Goal: Task Accomplishment & Management: Manage account settings

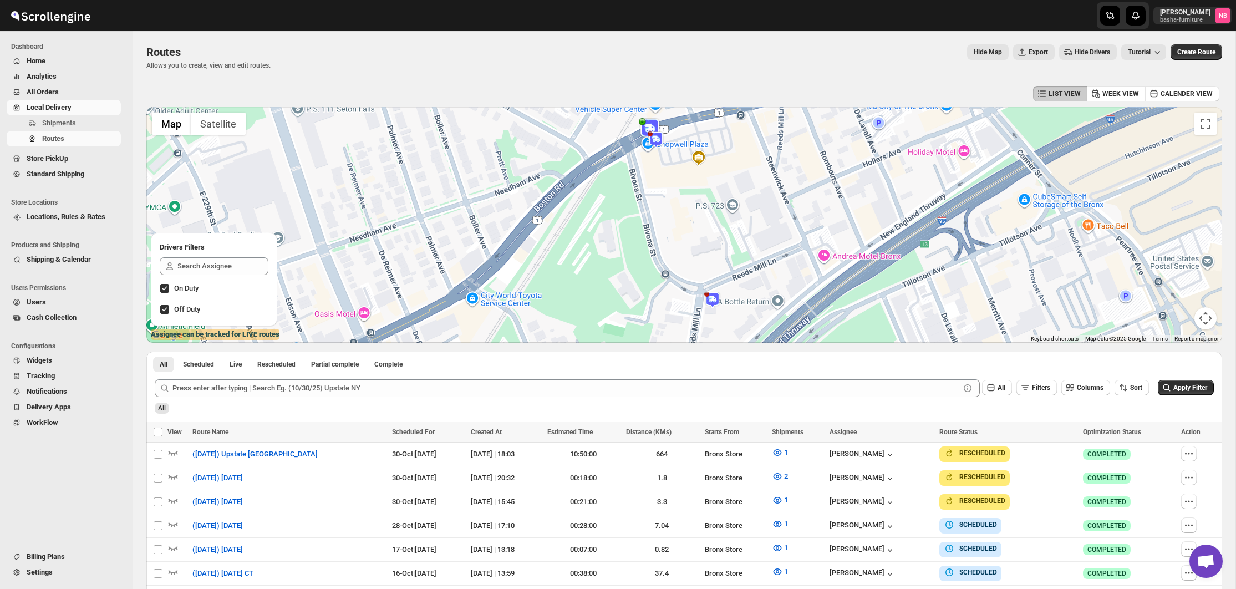
scroll to position [272, 0]
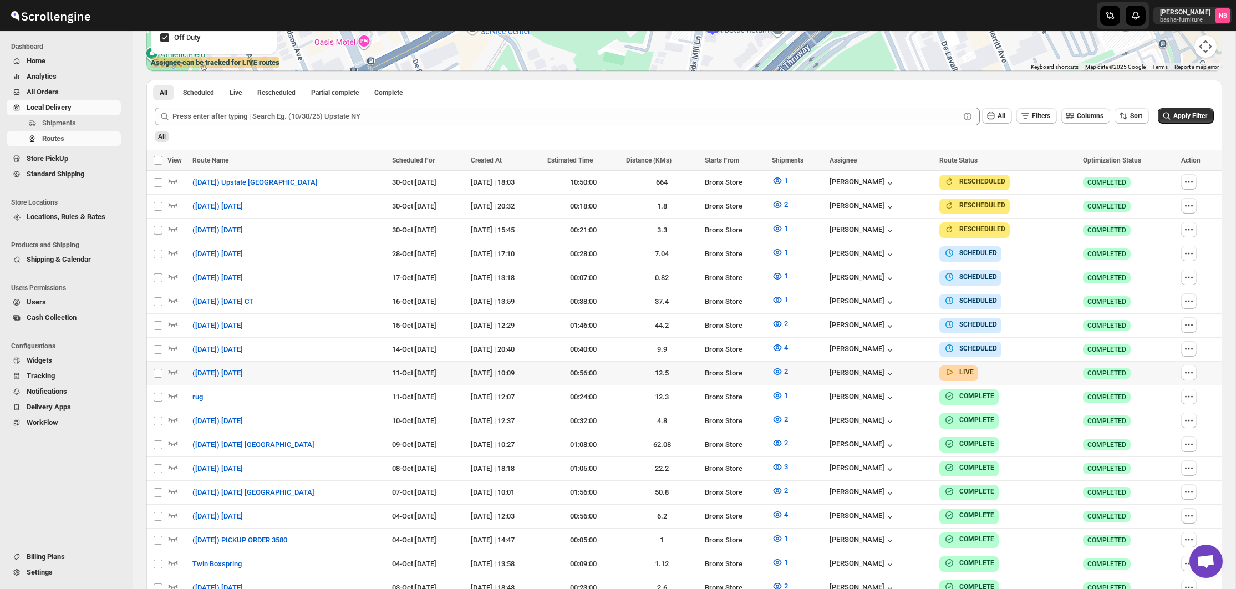
click at [1181, 124] on div "Apply Filter" at bounding box center [1186, 116] width 56 height 17
click at [1176, 118] on span "Apply Filter" at bounding box center [1190, 116] width 34 height 8
click at [783, 367] on icon "button" at bounding box center [777, 371] width 11 height 11
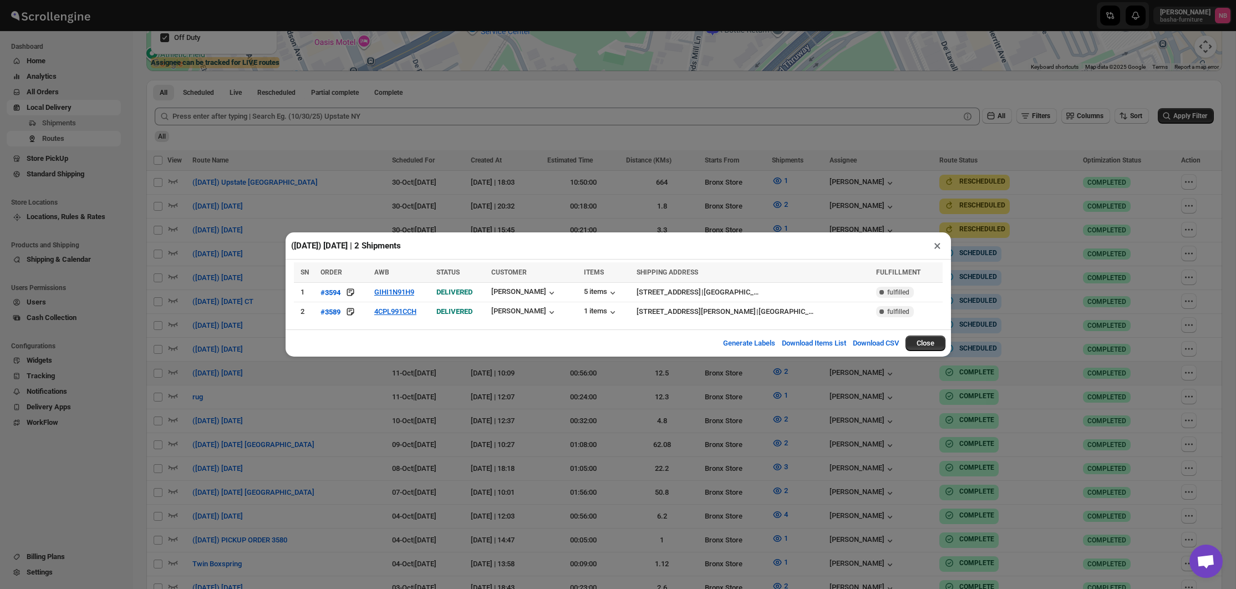
click at [716, 392] on div "([DATE]) [DATE] | 2 Shipments × SN ORDER AWB STATUS CUSTOMER ITEMS SHIPPING ADD…" at bounding box center [618, 294] width 1236 height 589
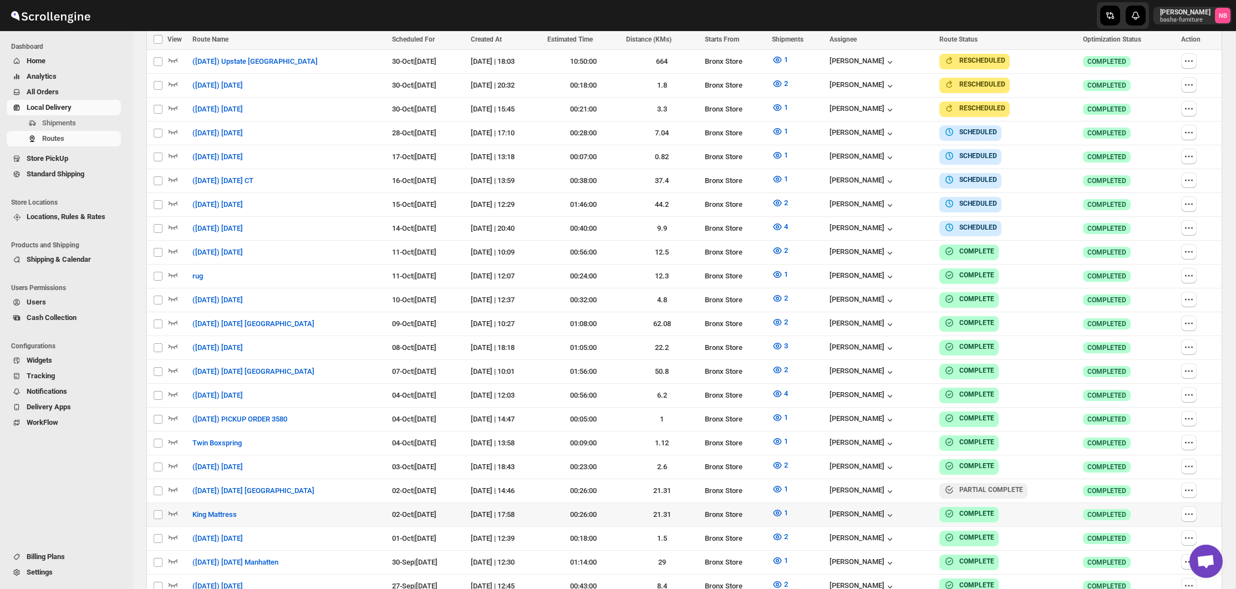
scroll to position [325, 0]
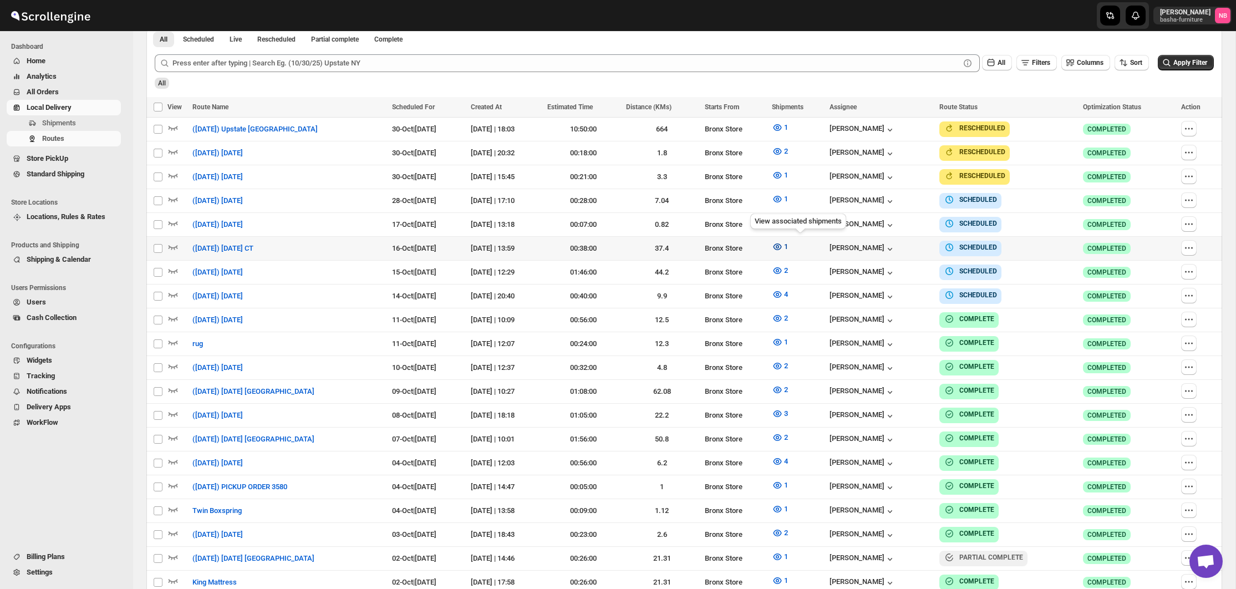
click at [783, 242] on icon "button" at bounding box center [777, 246] width 11 height 11
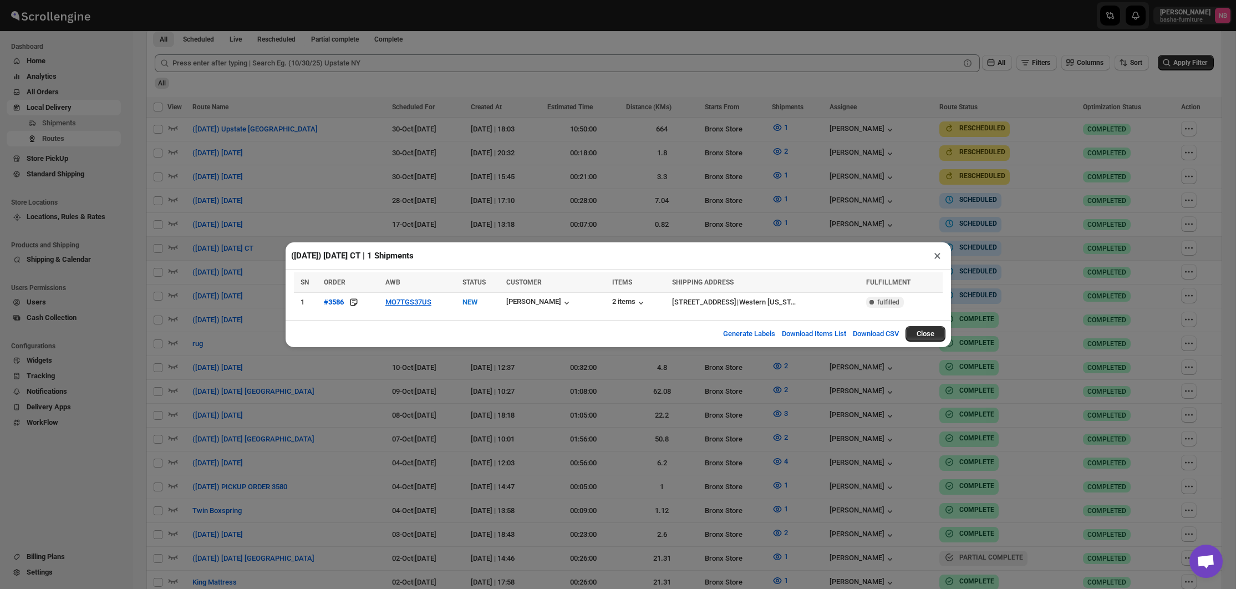
click at [487, 370] on div "([DATE]) [DATE] CT | 1 Shipments × SN ORDER AWB STATUS CUSTOMER ITEMS SHIPPING …" at bounding box center [618, 294] width 1236 height 589
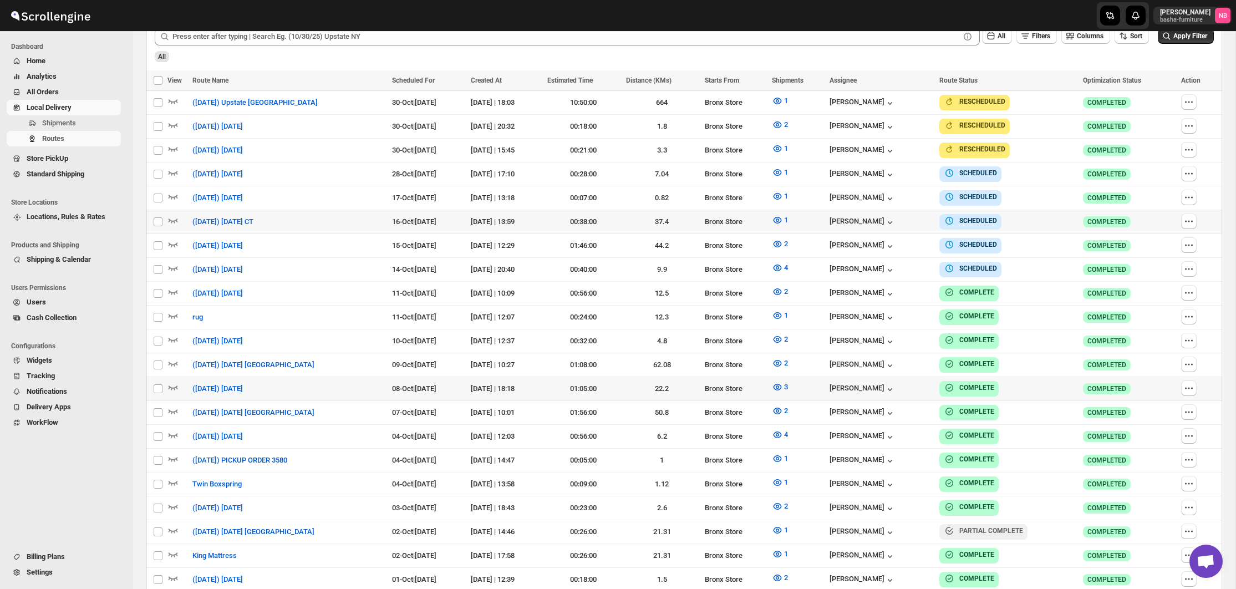
scroll to position [274, 0]
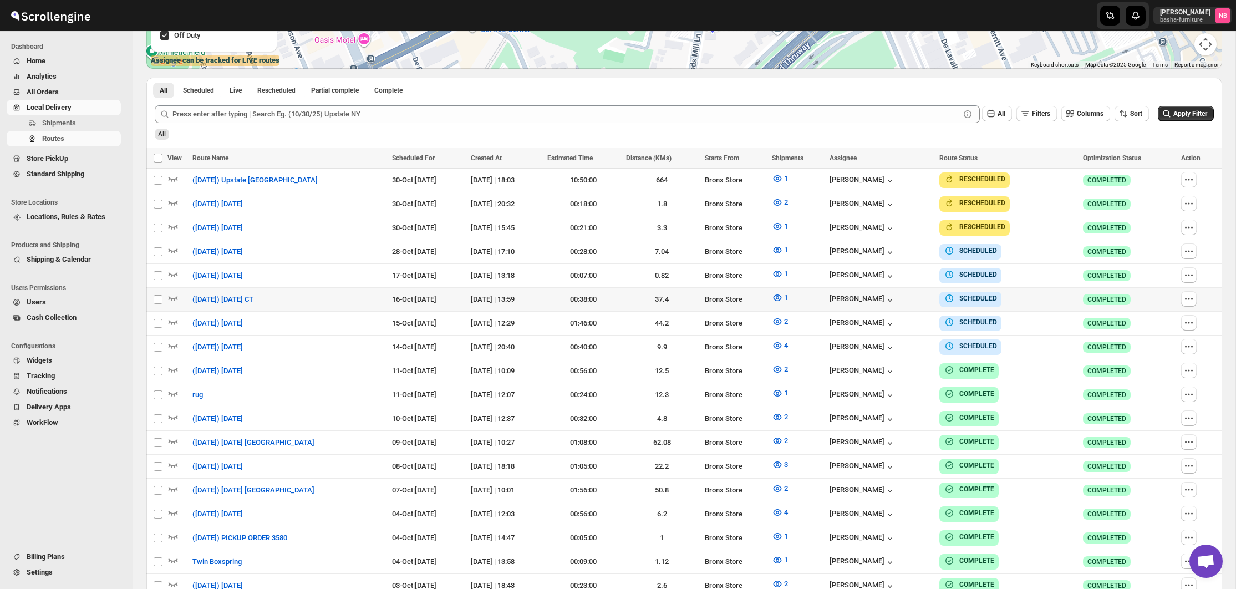
click at [63, 94] on span "All Orders" at bounding box center [73, 91] width 92 height 11
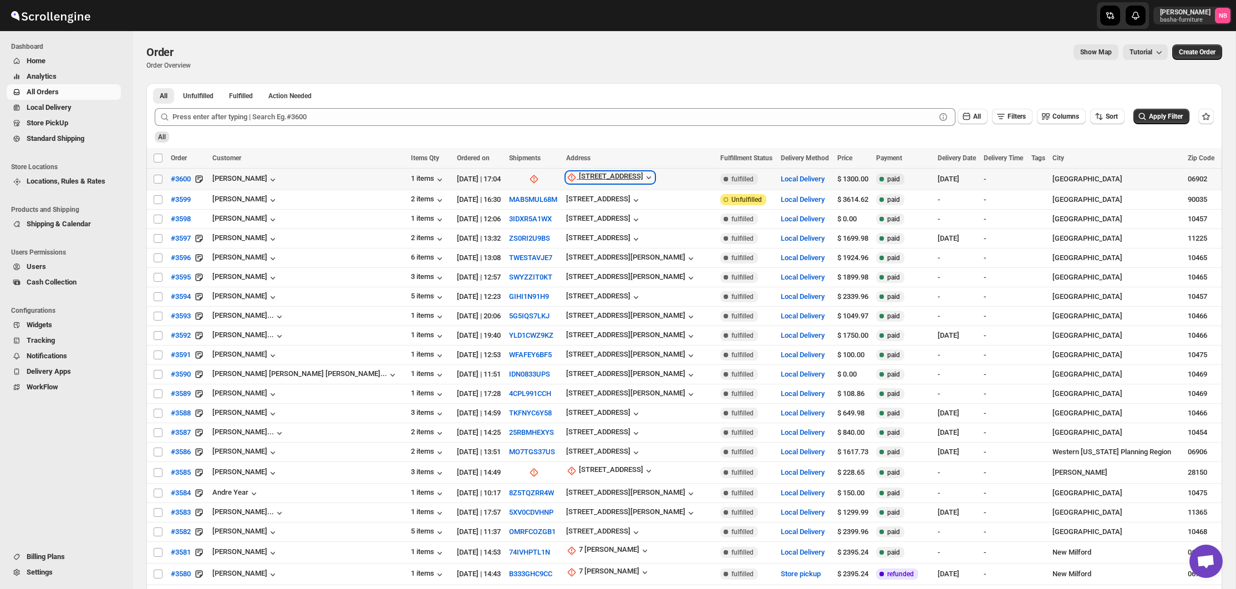
click at [579, 177] on div "[STREET_ADDRESS]" at bounding box center [611, 177] width 64 height 11
click at [523, 236] on span "Update manually" at bounding box center [539, 237] width 53 height 8
select select "US"
select select "[US_STATE]"
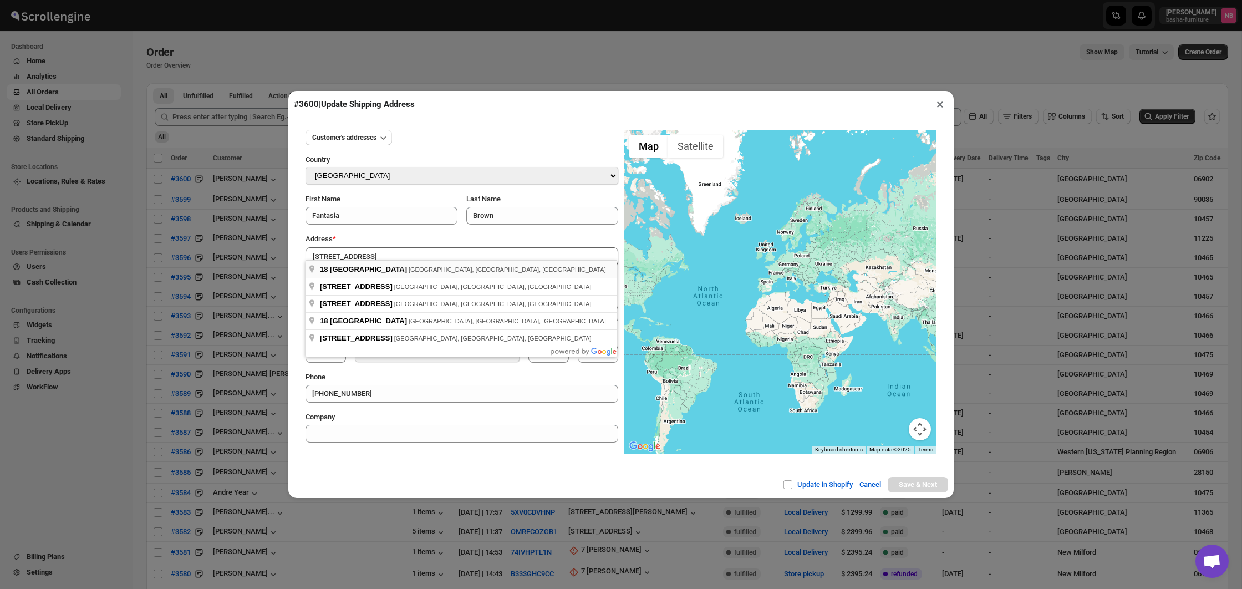
type input "[STREET_ADDRESS]"
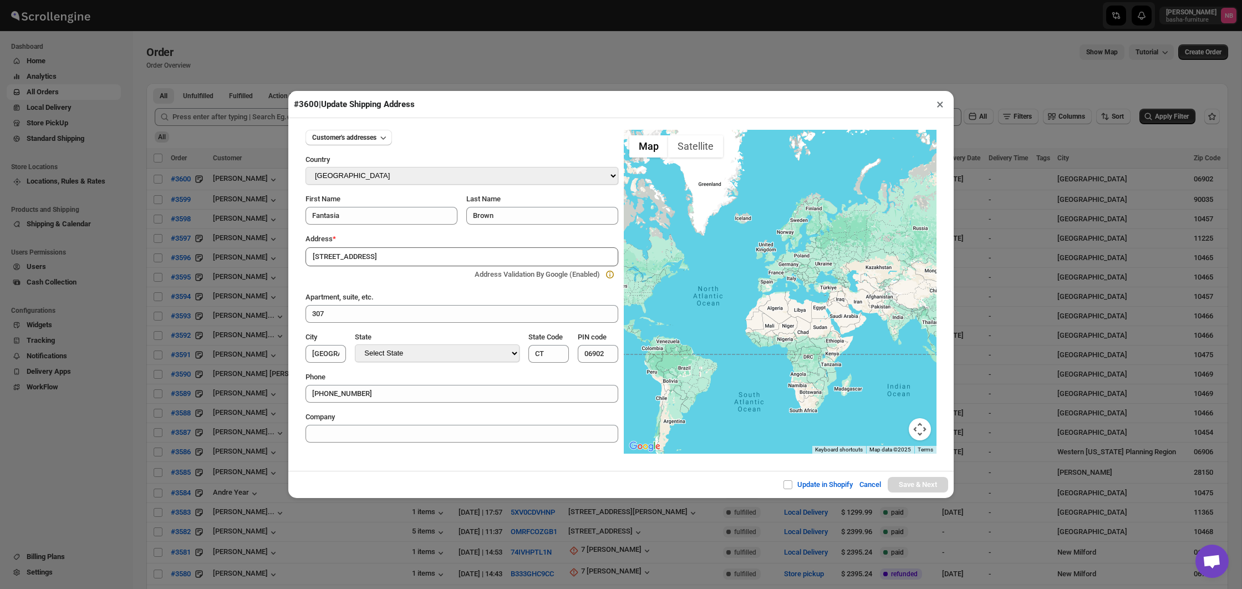
type input "Western [US_STATE] Planning Region"
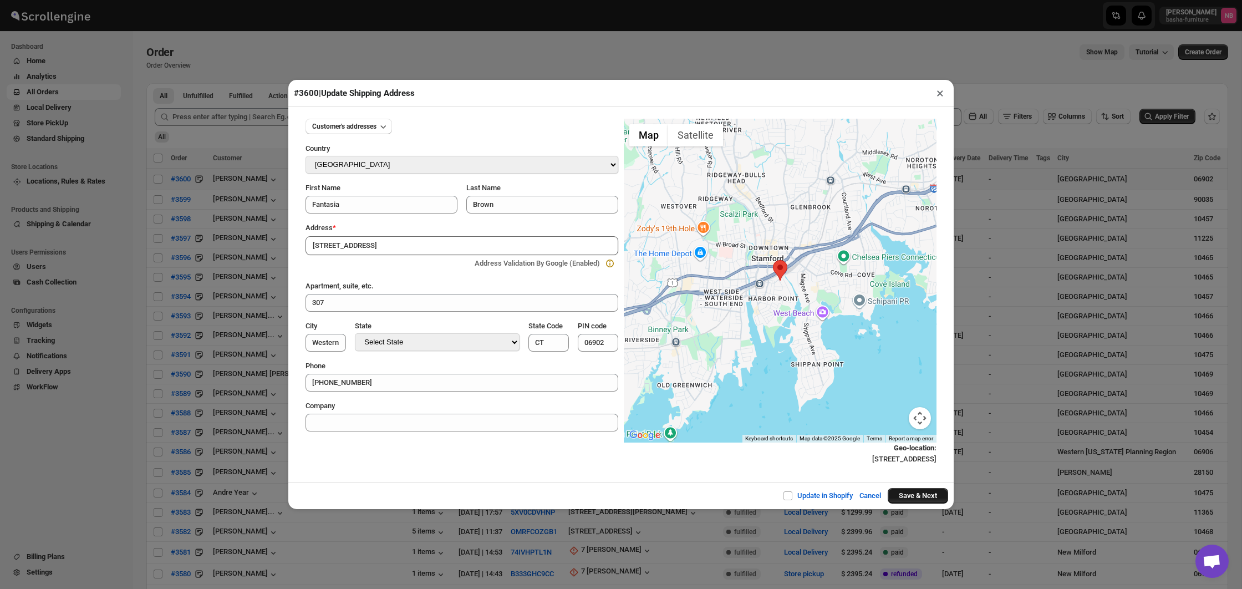
click at [901, 490] on button "Save & Next" at bounding box center [918, 496] width 60 height 16
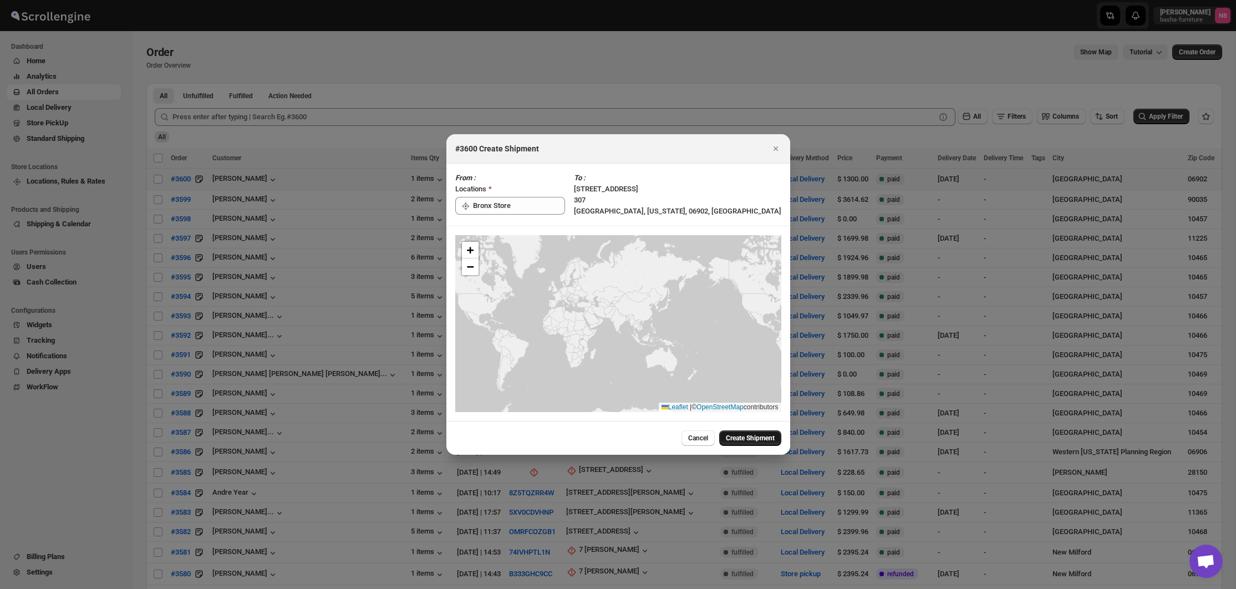
click at [731, 442] on button "Create Shipment" at bounding box center [750, 438] width 62 height 16
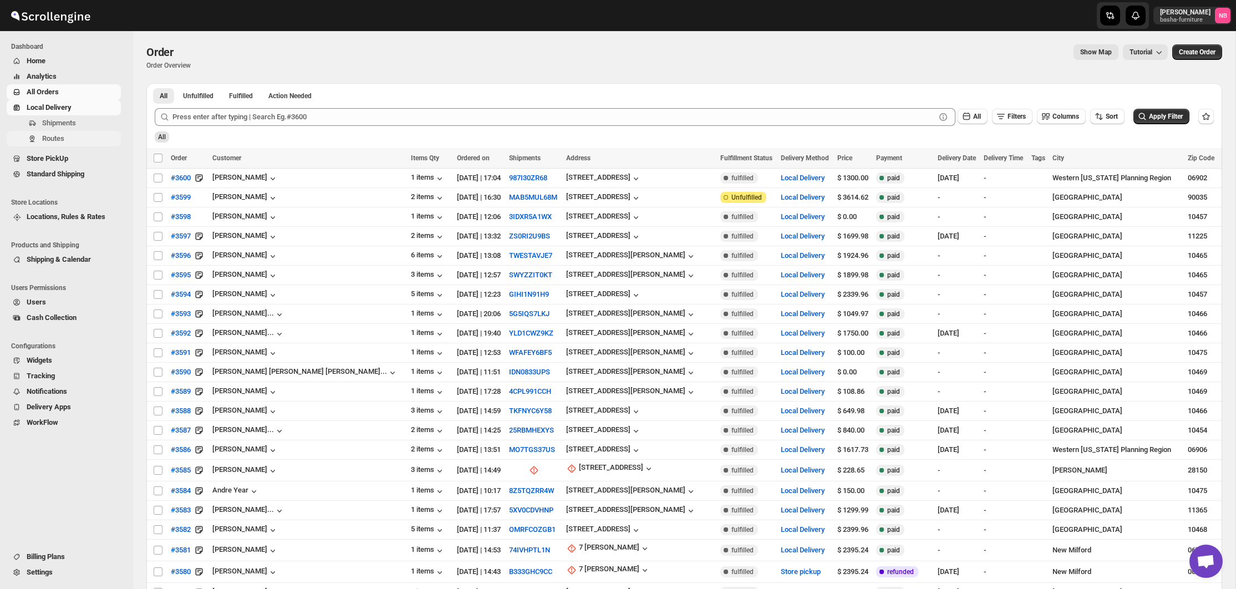
click at [81, 132] on button "Routes" at bounding box center [64, 139] width 114 height 16
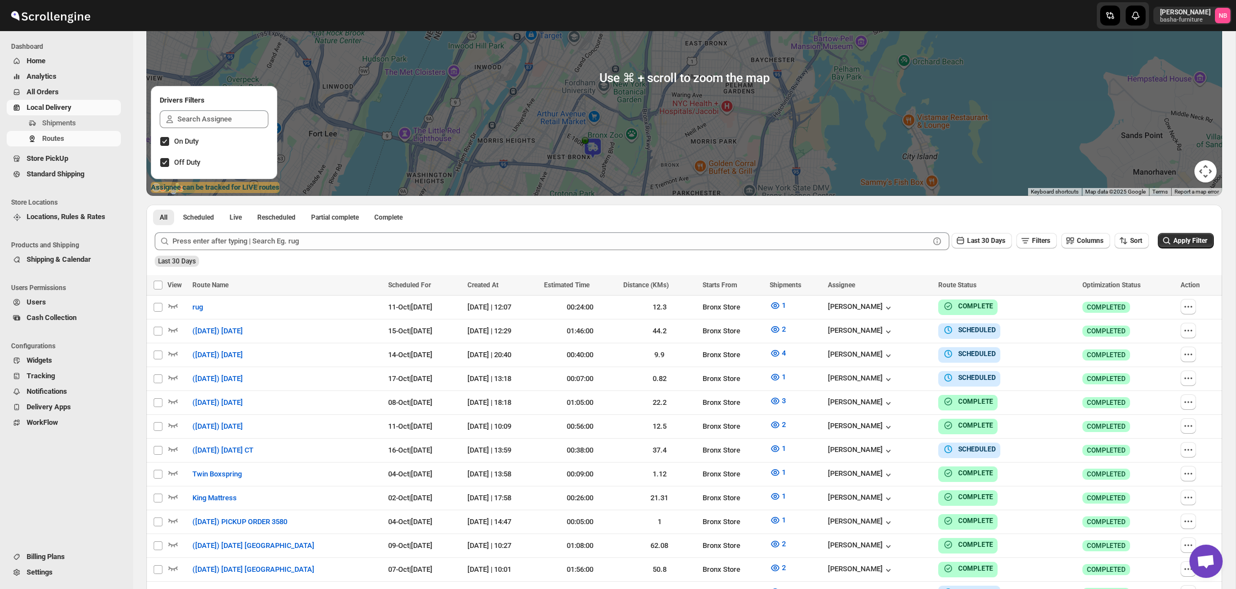
scroll to position [307, 0]
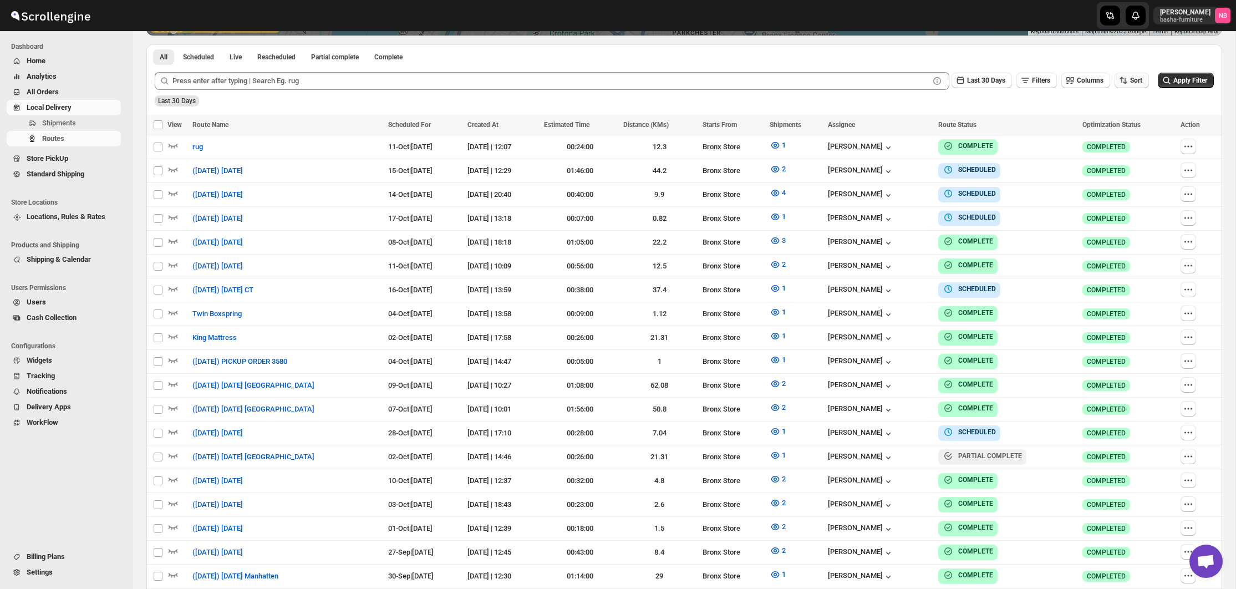
click at [1140, 81] on button "Sort" at bounding box center [1131, 81] width 34 height 16
drag, startPoint x: 1114, startPoint y: 140, endPoint x: 982, endPoint y: 84, distance: 142.8
click at [1114, 140] on div "Due Date" at bounding box center [1109, 139] width 29 height 11
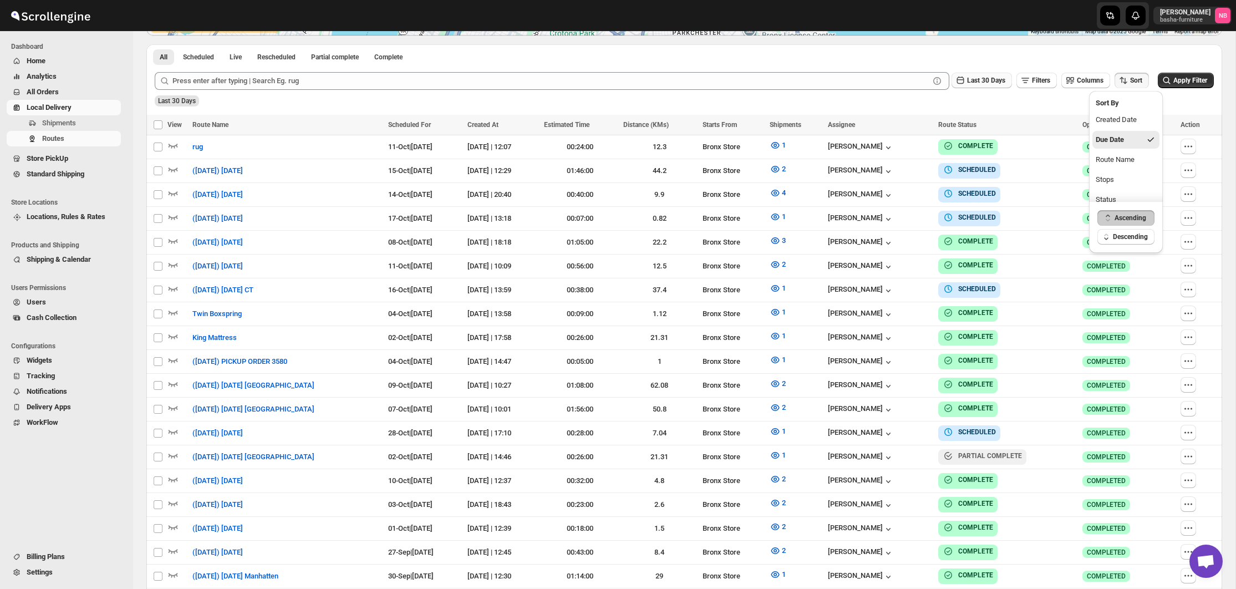
drag, startPoint x: 962, startPoint y: 77, endPoint x: 962, endPoint y: 86, distance: 8.9
click at [967, 77] on span "Last 30 Days" at bounding box center [986, 81] width 38 height 8
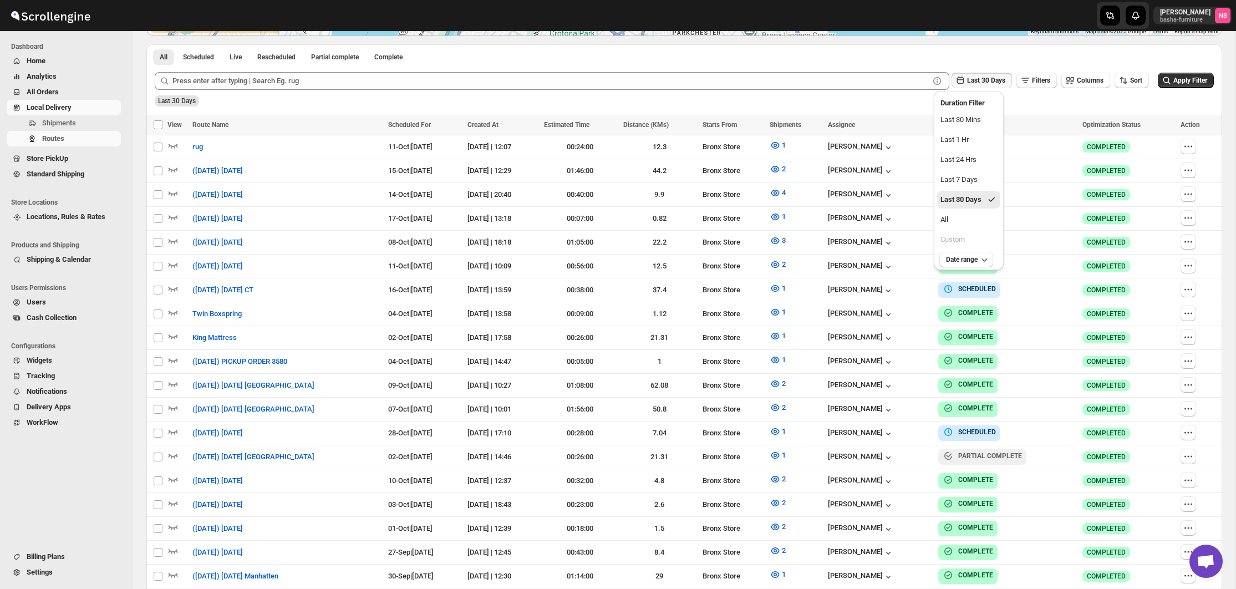
drag, startPoint x: 962, startPoint y: 216, endPoint x: 1113, endPoint y: 140, distance: 169.1
click at [962, 216] on button "All" at bounding box center [968, 220] width 63 height 18
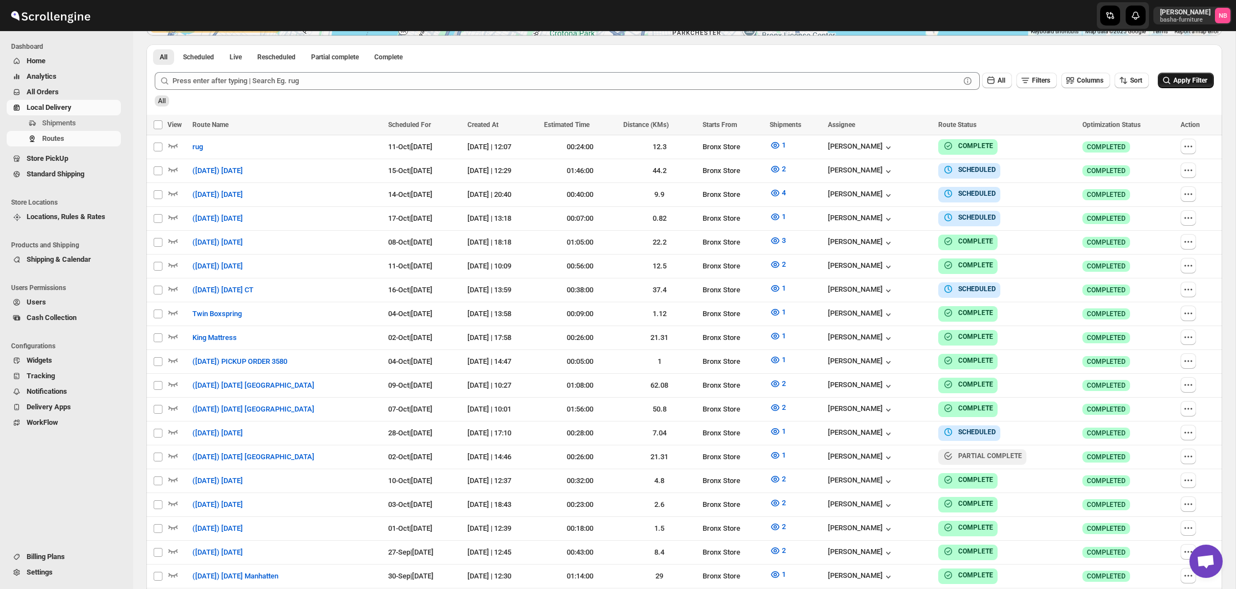
click at [1171, 87] on button "Apply Filter" at bounding box center [1186, 81] width 56 height 16
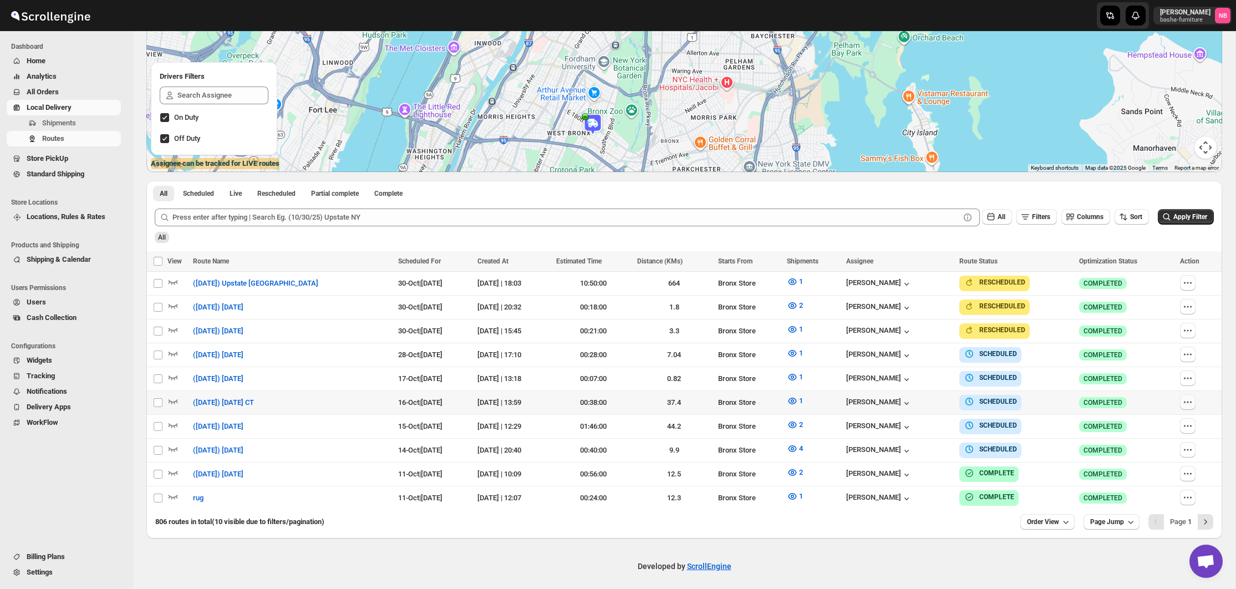
click at [1182, 400] on icon "button" at bounding box center [1187, 401] width 11 height 11
checkbox input "true"
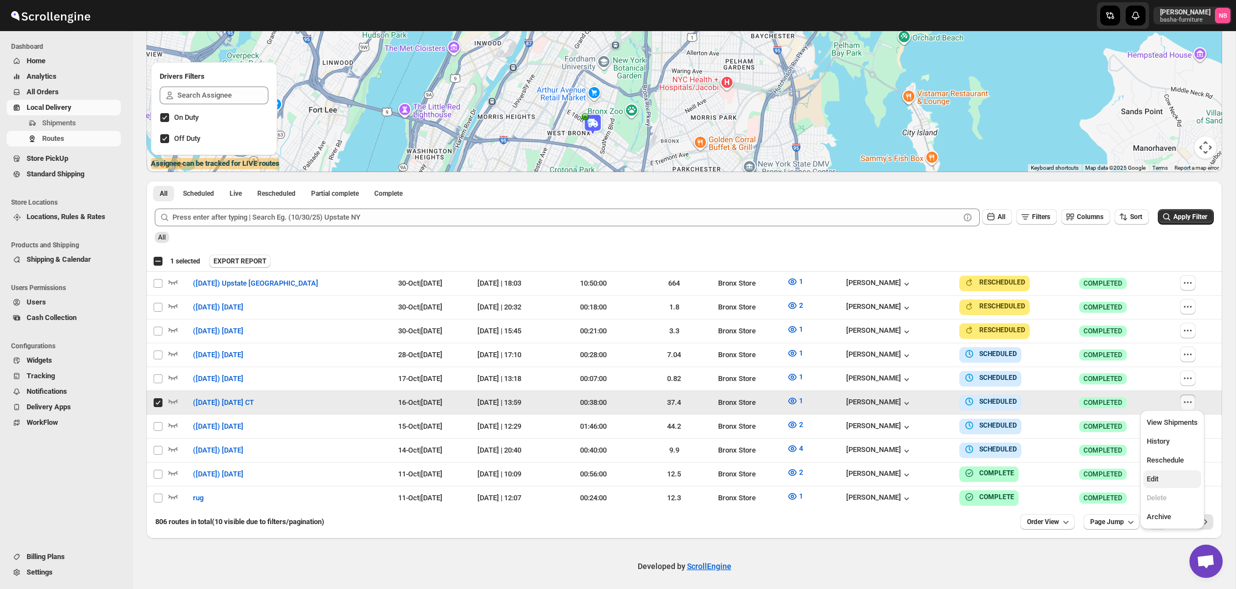
click at [1170, 475] on span "Edit" at bounding box center [1171, 478] width 51 height 11
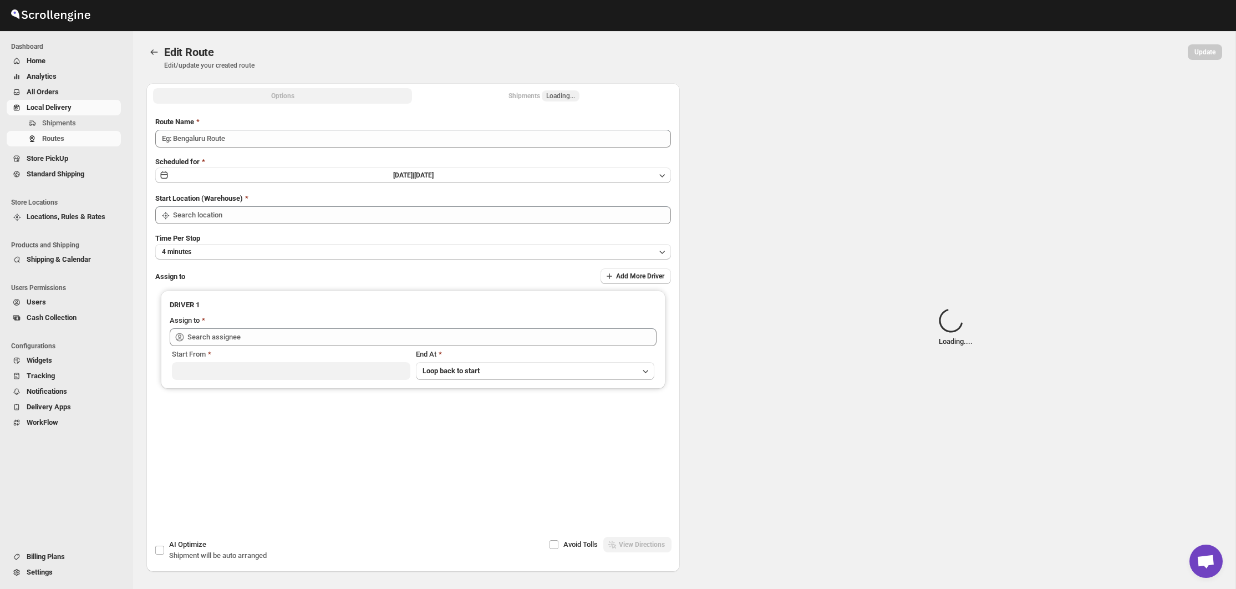
type input "([DATE]) [DATE] CT"
type input "Bronx Store"
type input "[PERSON_NAME] ([EMAIL_ADDRESS][DOMAIN_NAME])"
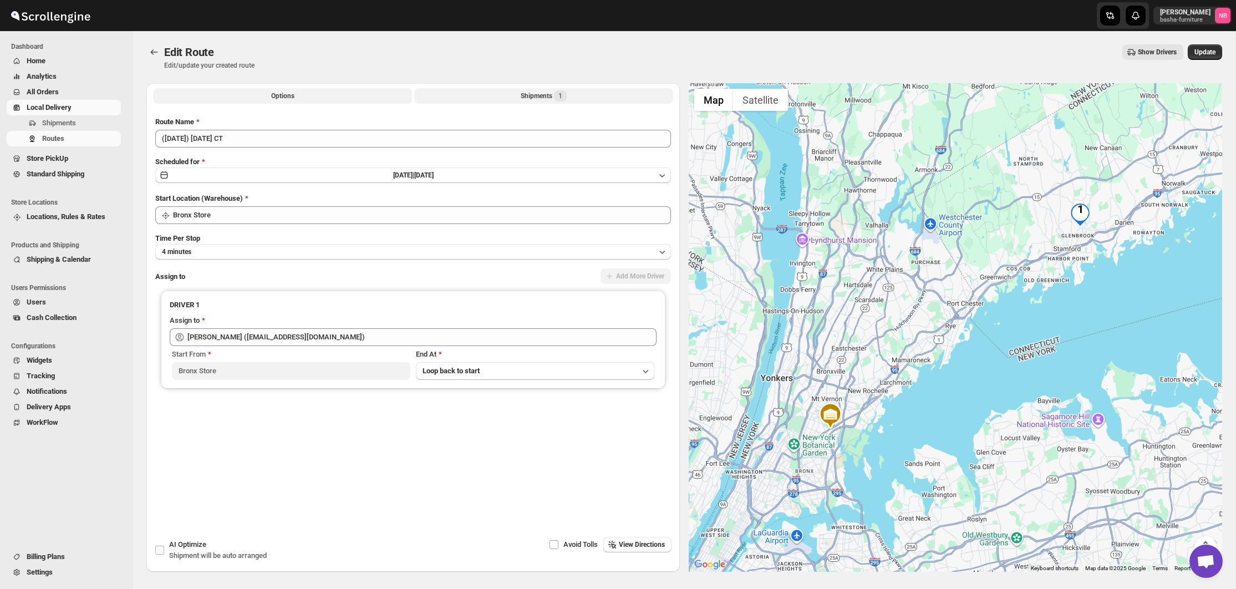
click at [487, 91] on button "Shipments 1" at bounding box center [543, 96] width 259 height 16
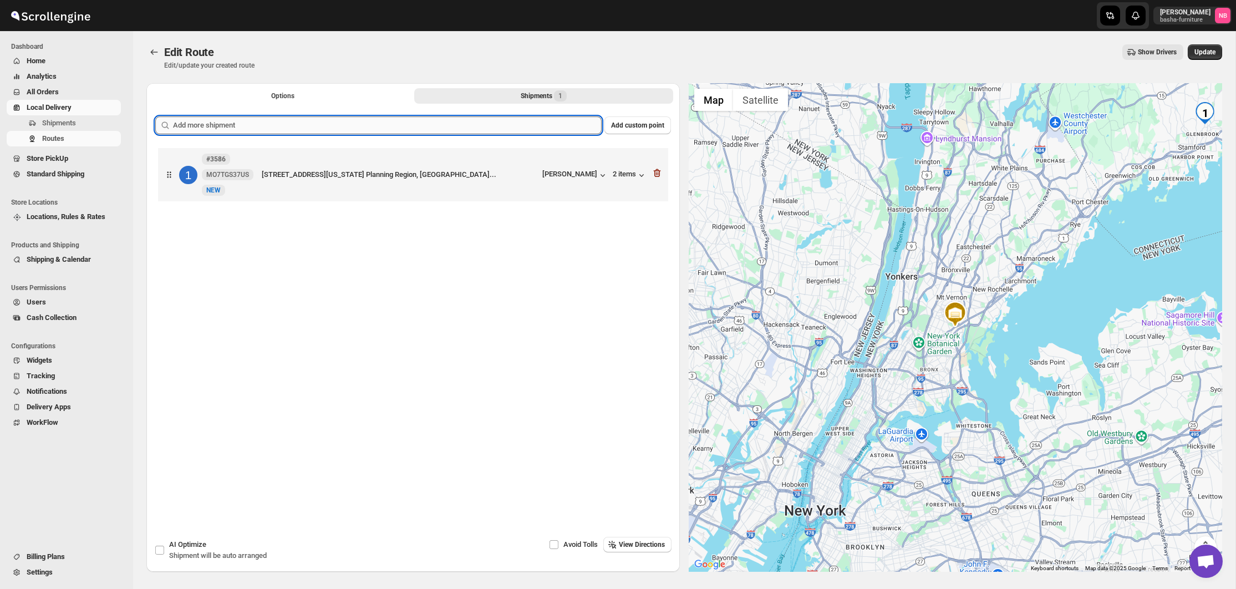
click at [469, 127] on input "text" at bounding box center [387, 125] width 429 height 18
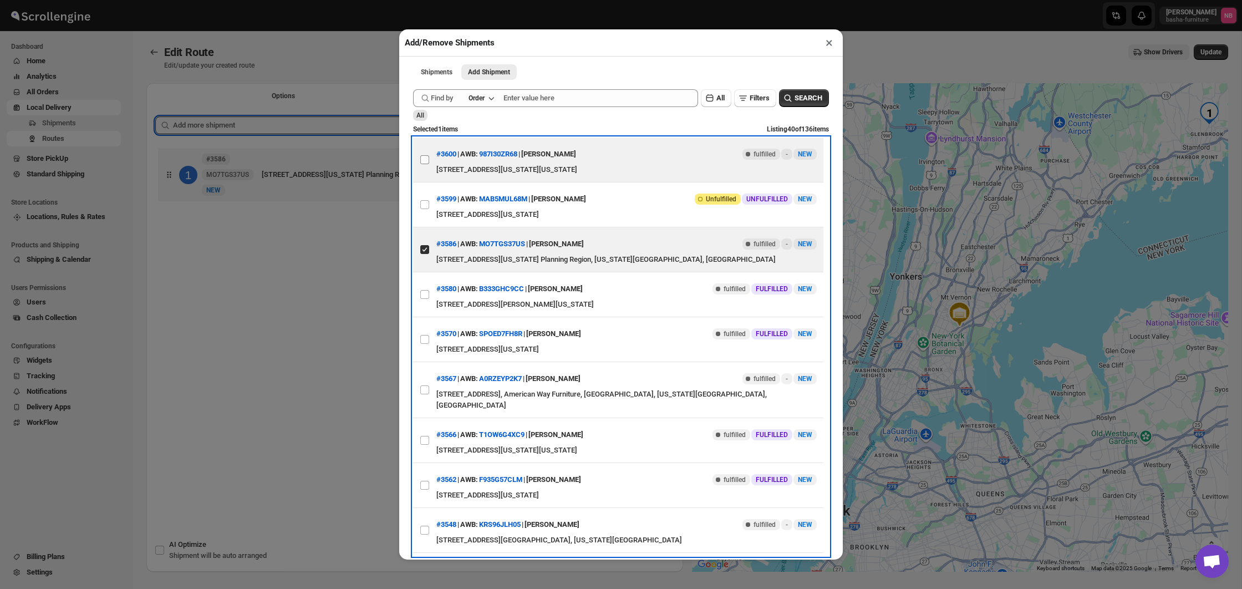
click at [433, 161] on label "View details for 68eac67ed1fc2f773f2b81a0" at bounding box center [424, 159] width 23 height 44
click at [429, 161] on input "View details for 68eac67ed1fc2f773f2b81a0" at bounding box center [424, 159] width 9 height 9
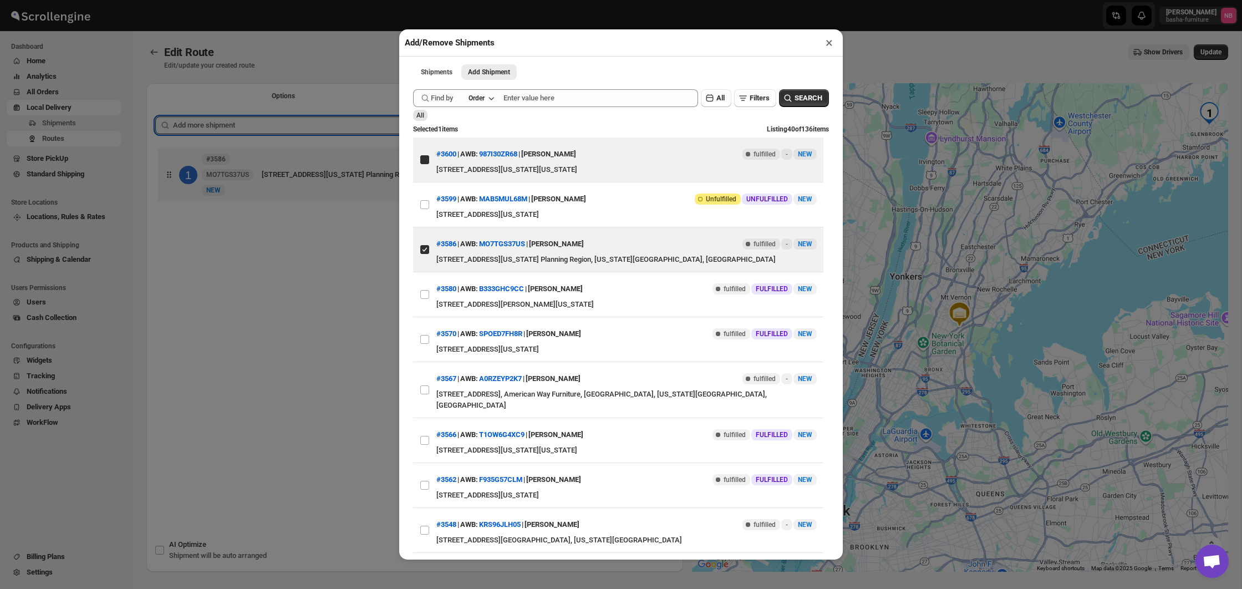
checkbox input "true"
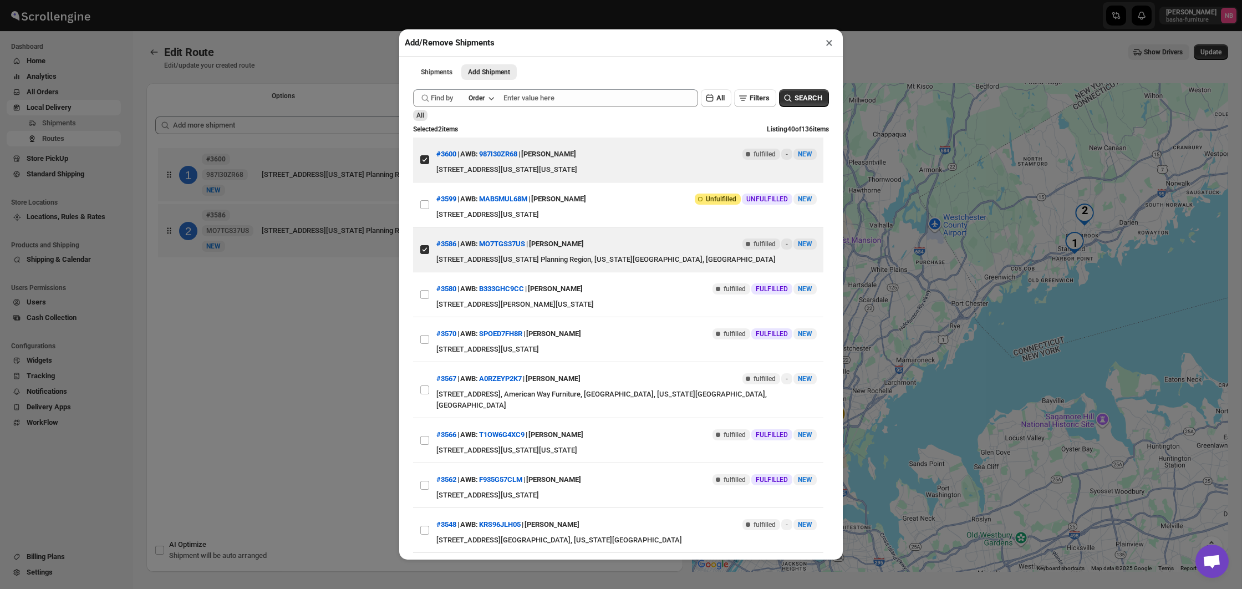
click at [305, 336] on div "Add/Remove Shipments × Shipments Add Shipment More views Shipments Add Shipment…" at bounding box center [621, 294] width 1242 height 589
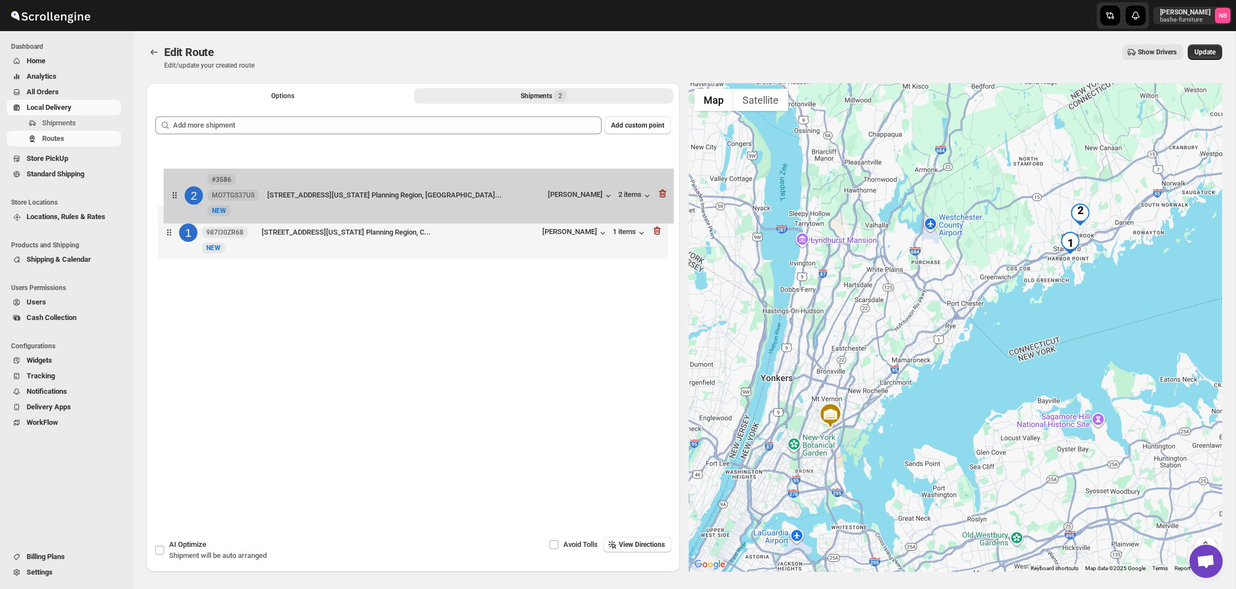
drag, startPoint x: 400, startPoint y: 242, endPoint x: 407, endPoint y: 197, distance: 46.0
click at [407, 197] on div "1 #3600 987I30ZR68 [GEOGRAPHIC_DATA][STREET_ADDRESS][US_STATE], C... [PERSON_NA…" at bounding box center [413, 204] width 516 height 119
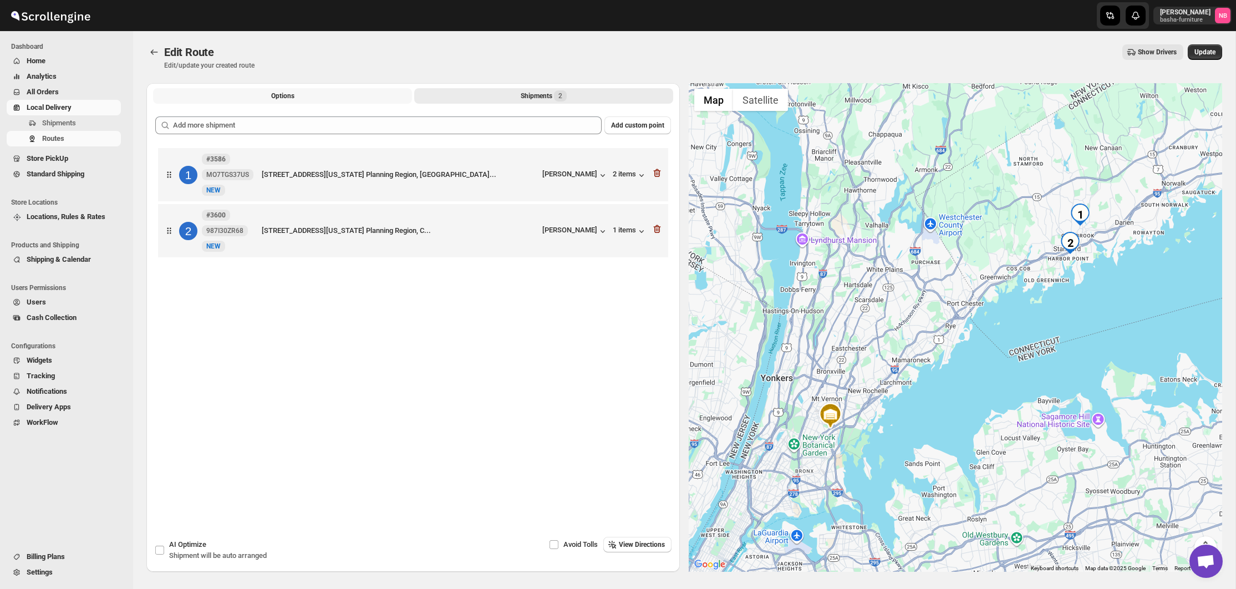
click at [368, 93] on button "Options" at bounding box center [282, 96] width 259 height 16
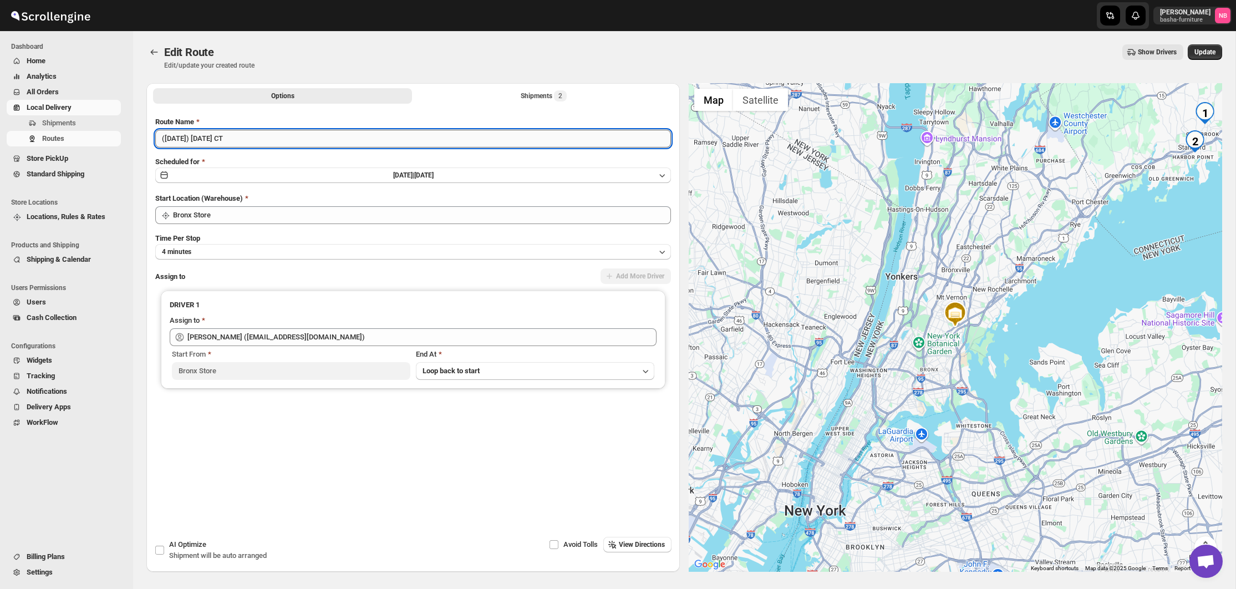
click at [320, 137] on input "([DATE]) [DATE] CT" at bounding box center [413, 139] width 516 height 18
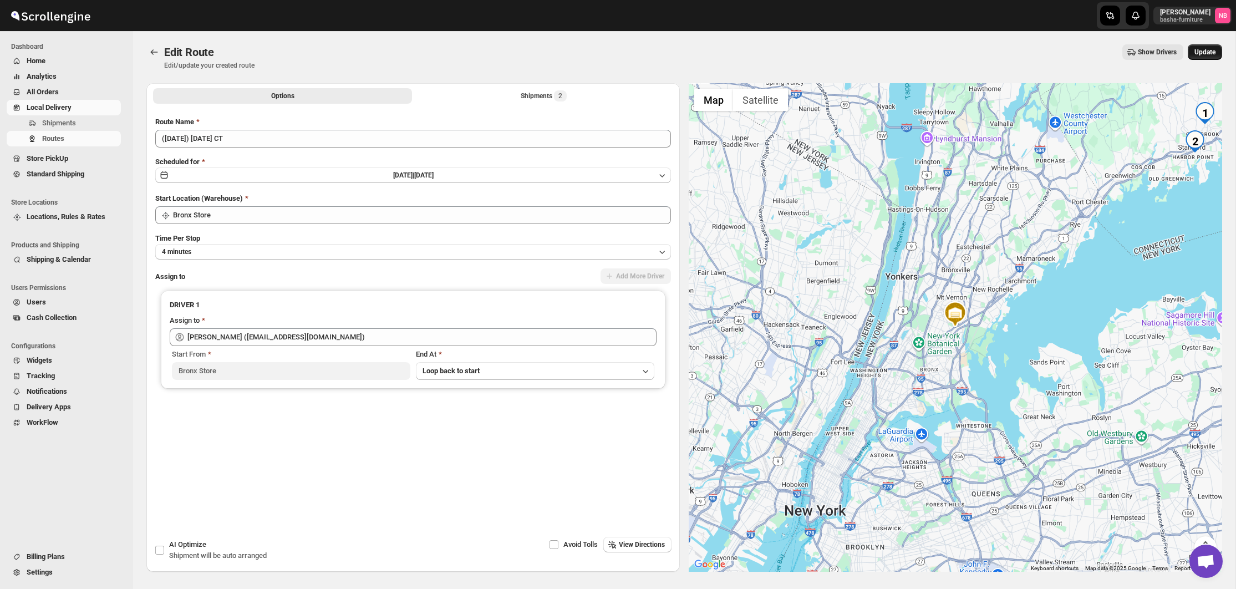
click at [1194, 53] on span "Update" at bounding box center [1204, 52] width 21 height 9
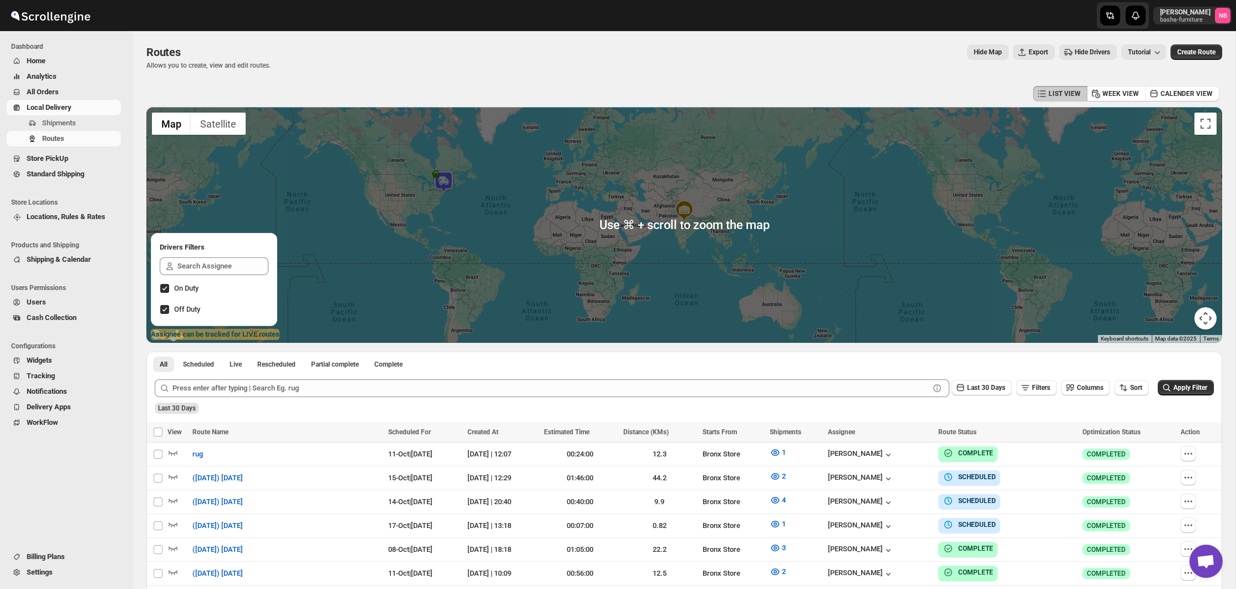
scroll to position [300, 0]
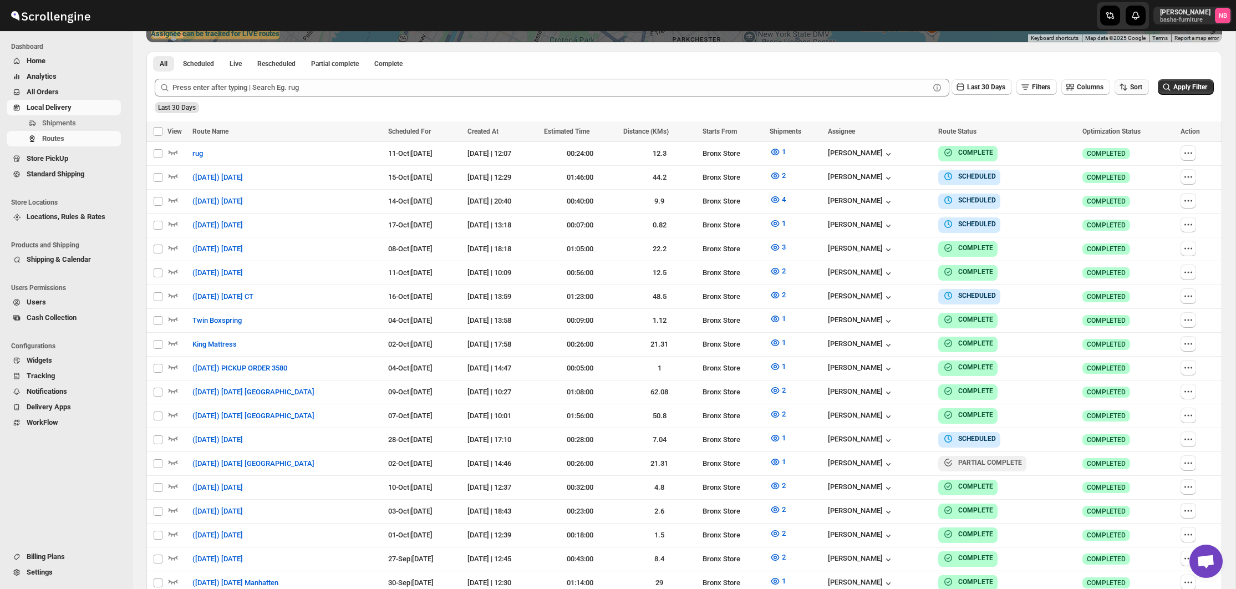
click at [1118, 90] on icon "button" at bounding box center [1123, 86] width 11 height 11
drag, startPoint x: 1107, startPoint y: 142, endPoint x: 1092, endPoint y: 135, distance: 16.9
click at [1107, 142] on div "Due Date" at bounding box center [1109, 146] width 29 height 11
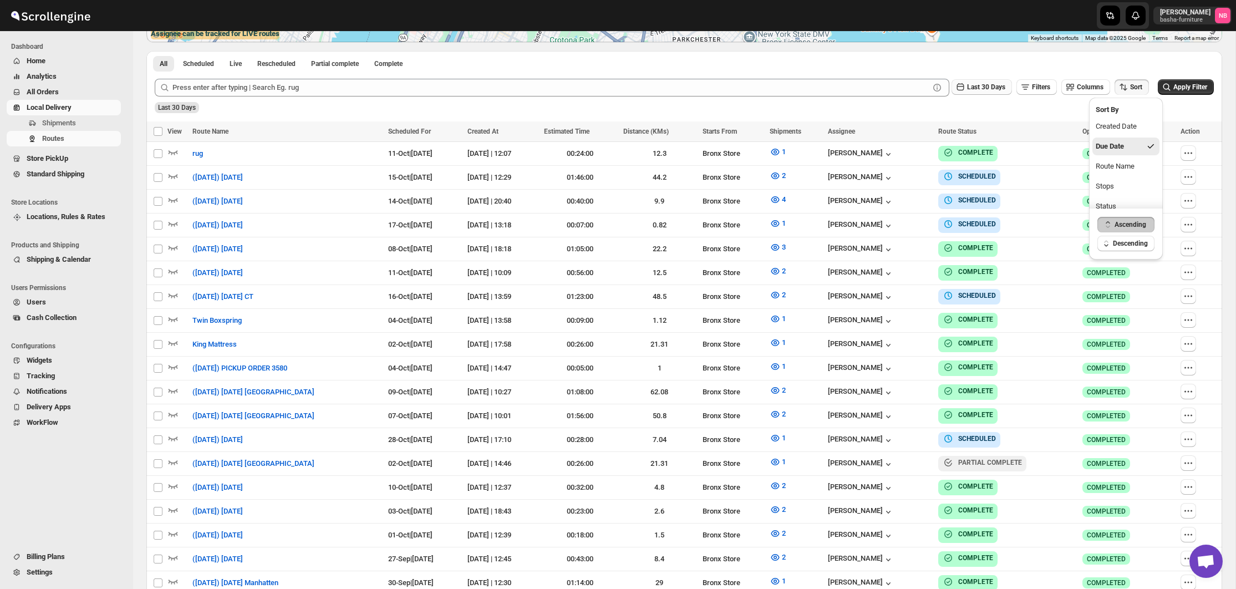
click at [983, 89] on span "Last 30 Days" at bounding box center [986, 87] width 38 height 8
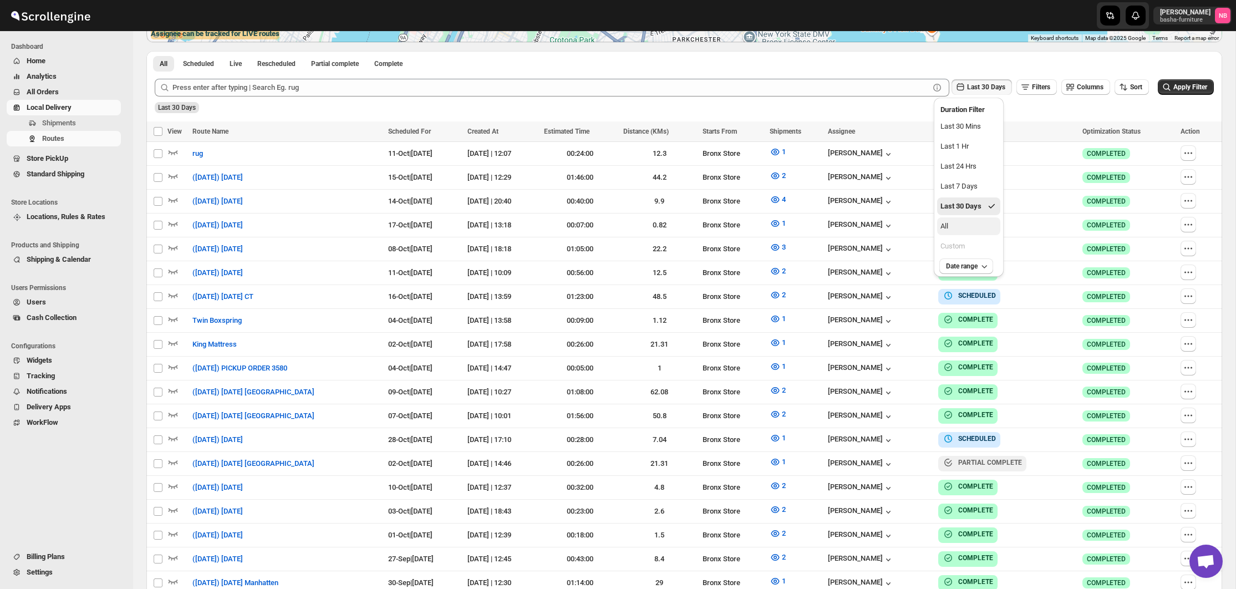
click at [957, 226] on button "All" at bounding box center [968, 226] width 63 height 18
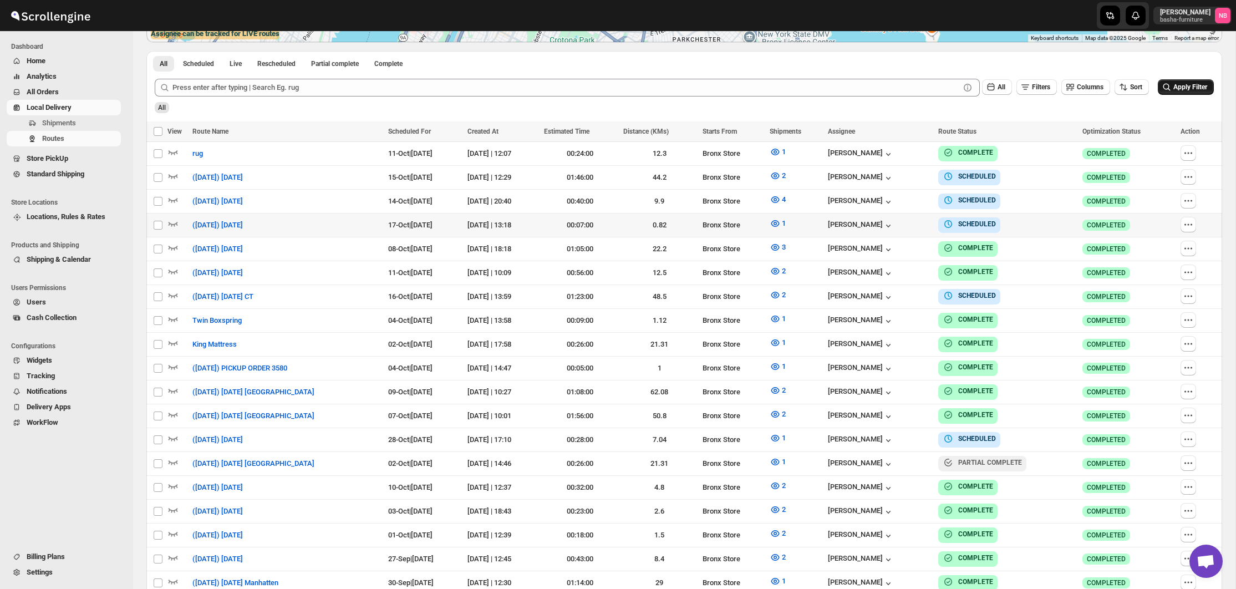
click at [1168, 85] on icon "submit" at bounding box center [1166, 86] width 11 height 11
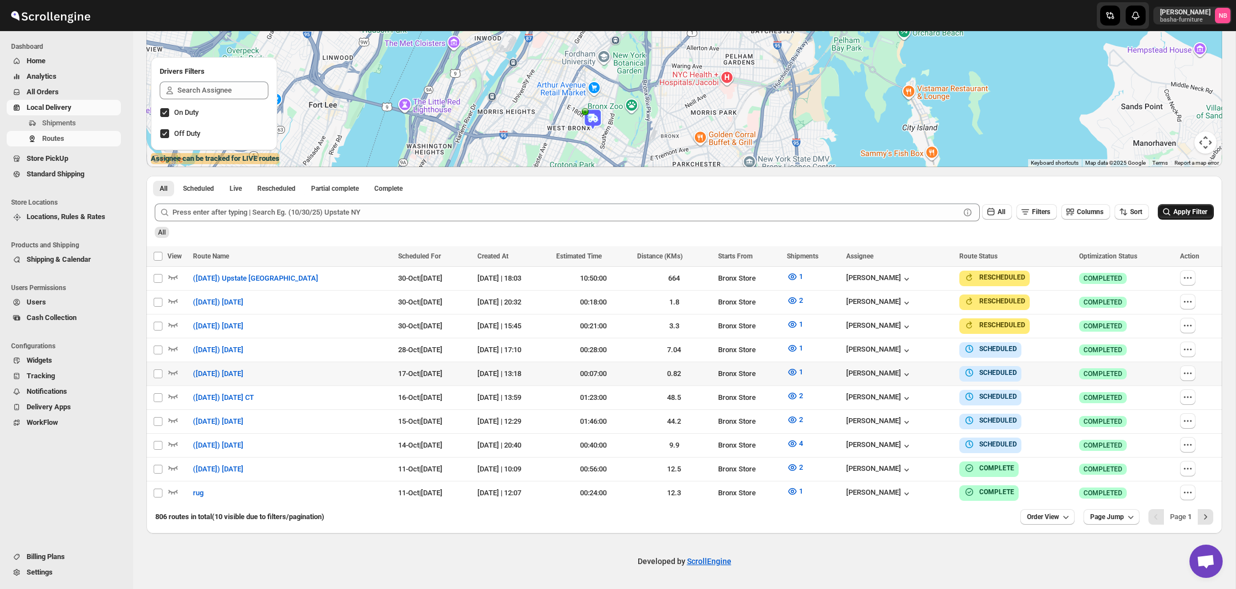
scroll to position [171, 0]
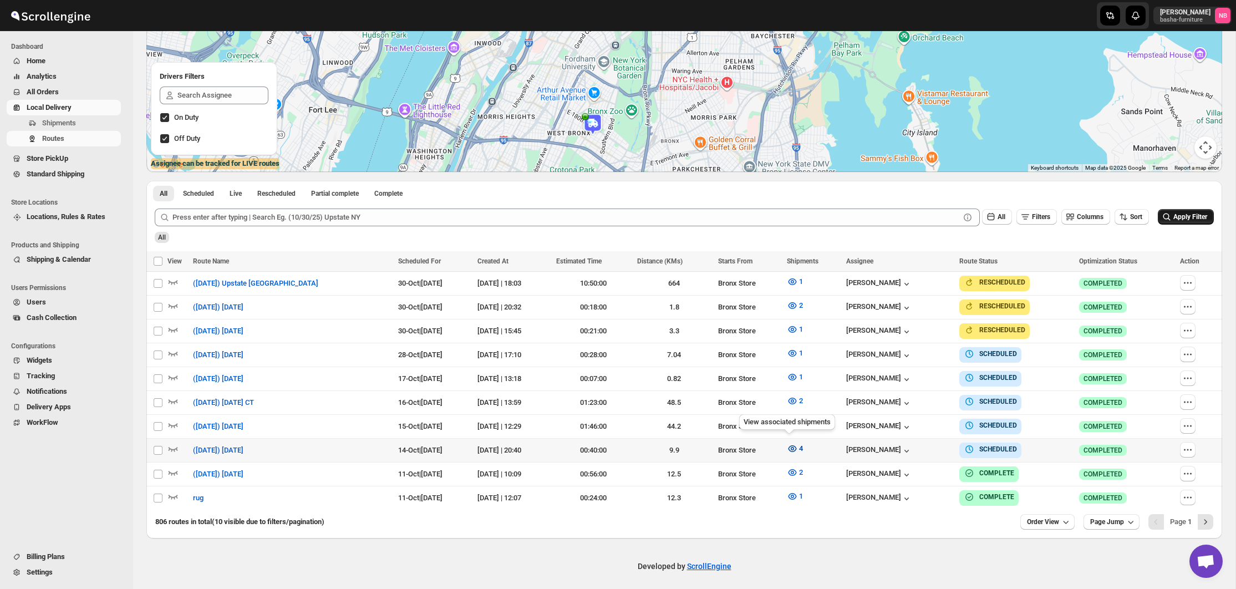
click at [791, 447] on icon "button" at bounding box center [792, 448] width 11 height 11
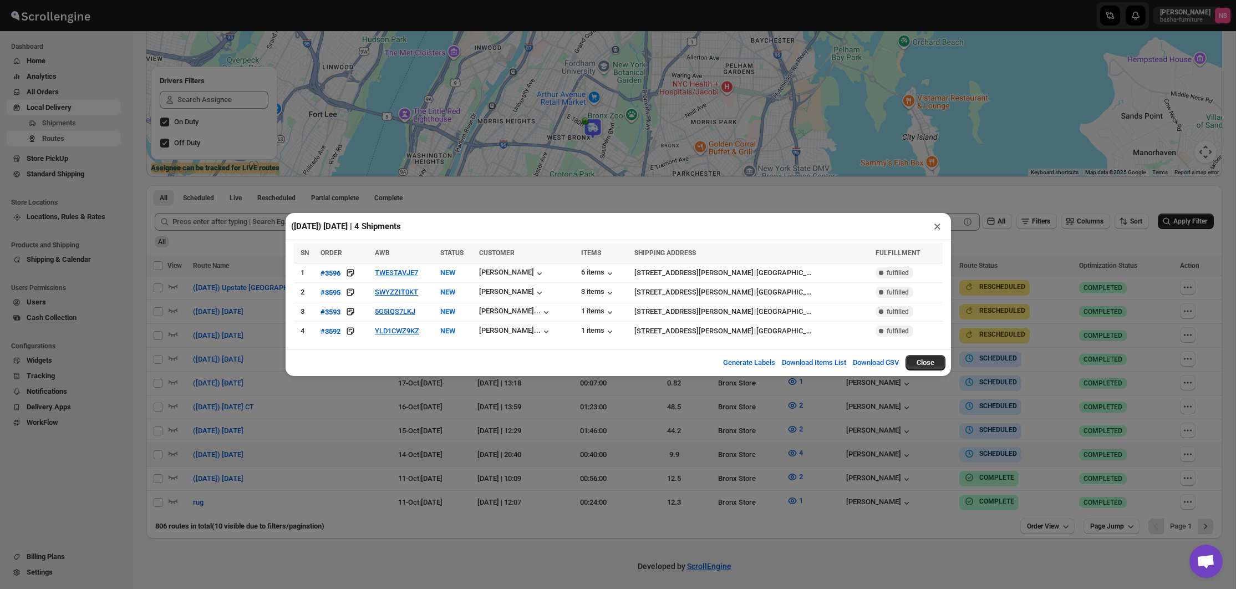
click at [710, 442] on div "([DATE]) [DATE] | 4 Shipments × SN ORDER AWB STATUS CUSTOMER ITEMS SHIPPING ADD…" at bounding box center [618, 294] width 1236 height 589
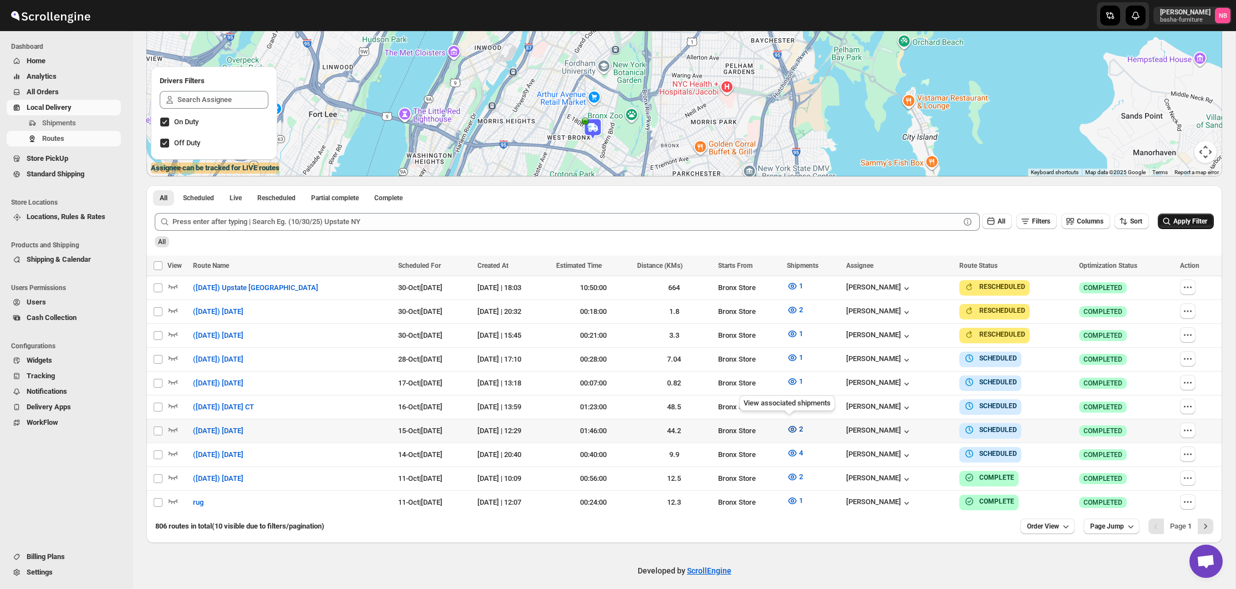
click at [791, 424] on icon "button" at bounding box center [792, 429] width 11 height 11
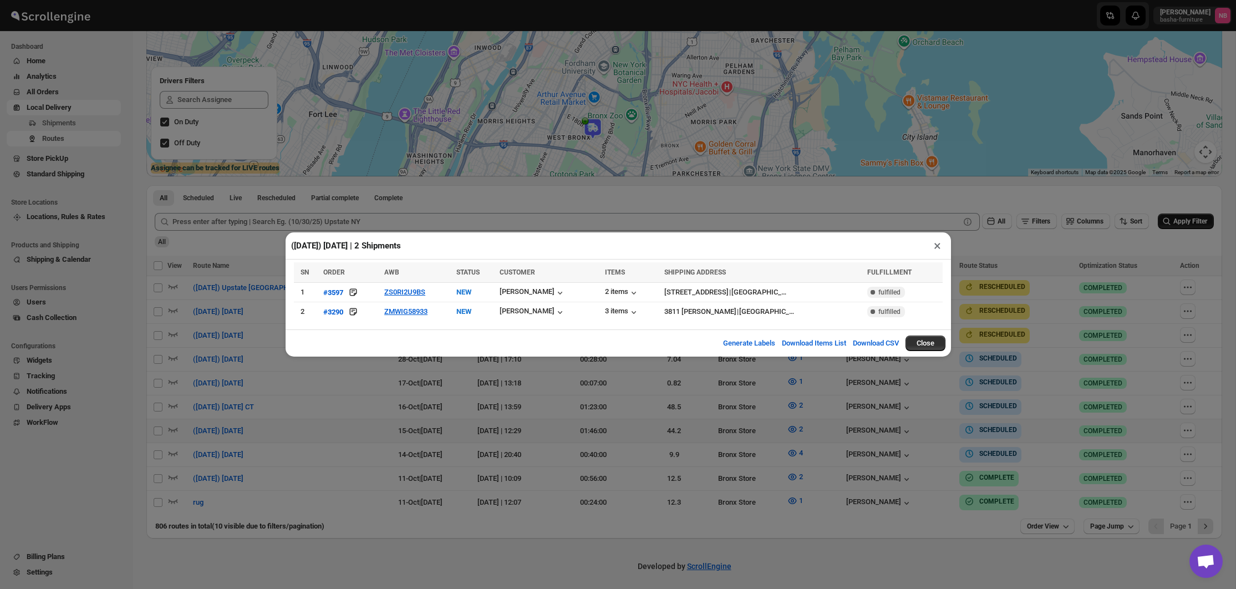
click at [443, 408] on div "([DATE]) [DATE] | 2 Shipments × SN ORDER AWB STATUS CUSTOMER ITEMS SHIPPING ADD…" at bounding box center [618, 294] width 1236 height 589
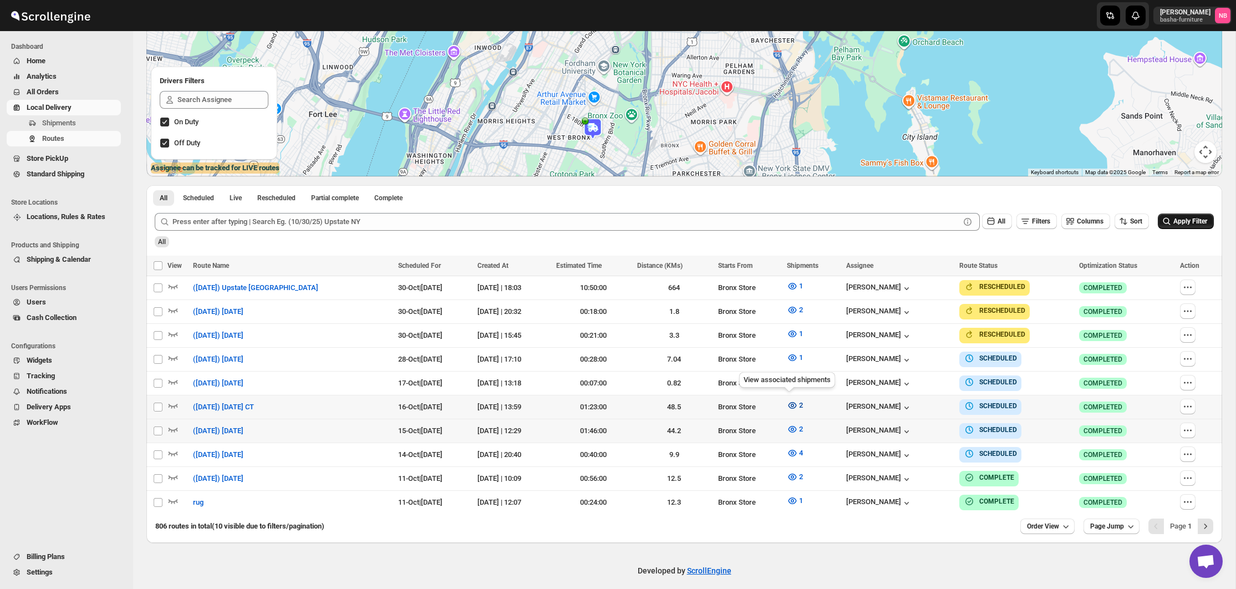
click at [787, 403] on icon "button" at bounding box center [792, 405] width 11 height 11
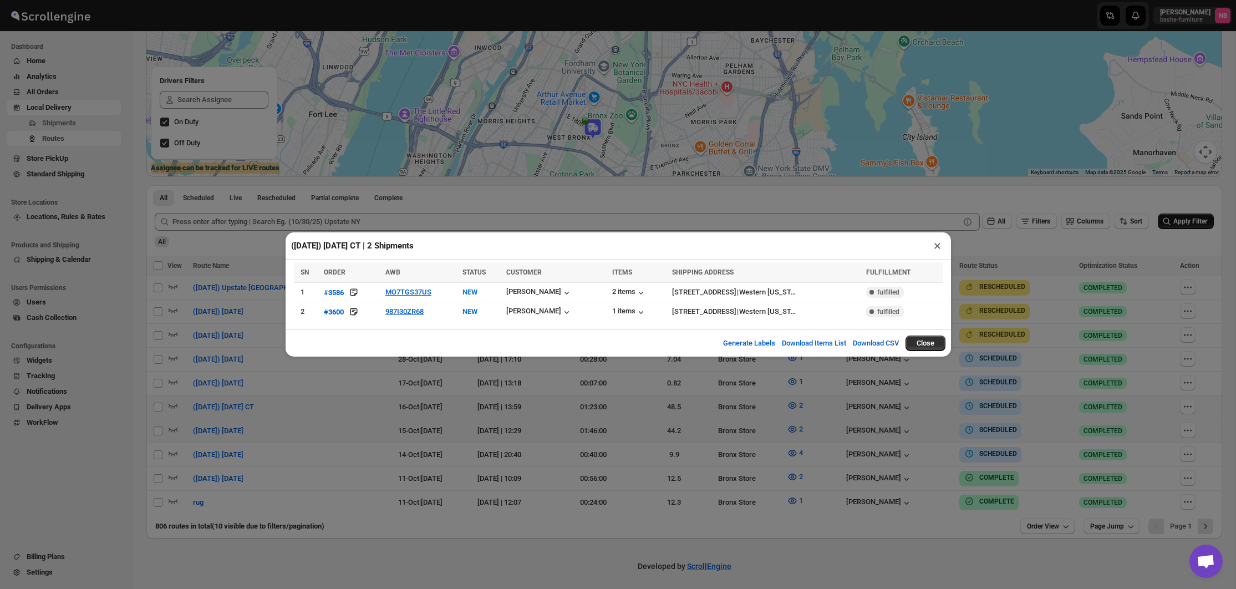
click at [596, 404] on div "([DATE]) [DATE] CT | 2 Shipments × SN ORDER AWB STATUS CUSTOMER ITEMS SHIPPING …" at bounding box center [618, 294] width 1236 height 589
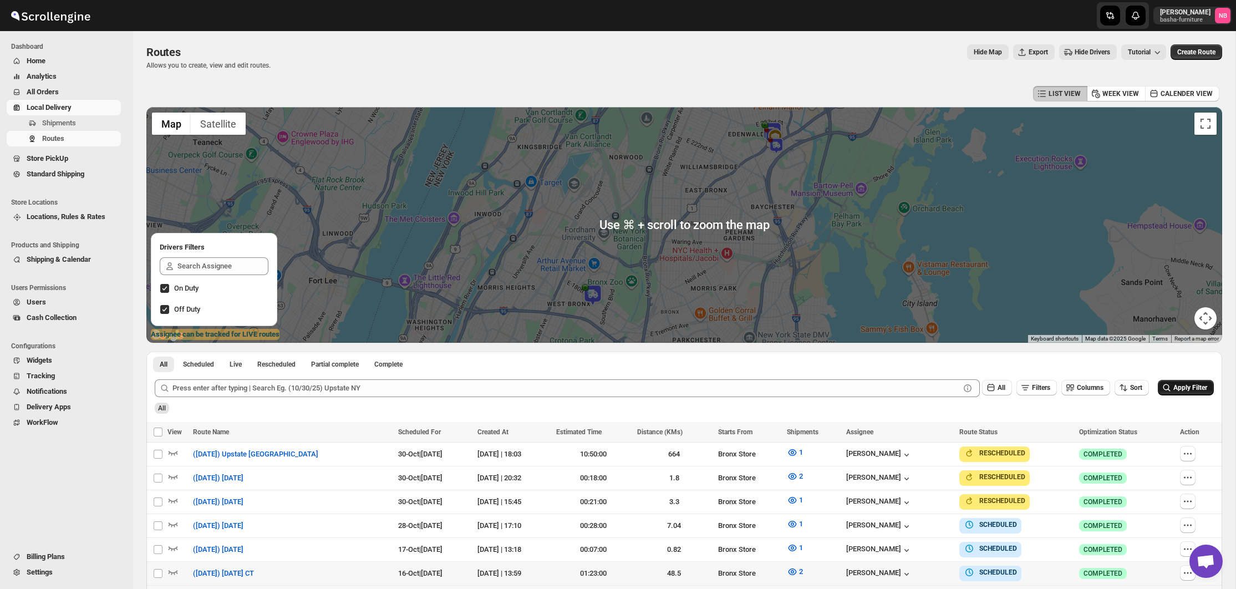
scroll to position [0, 0]
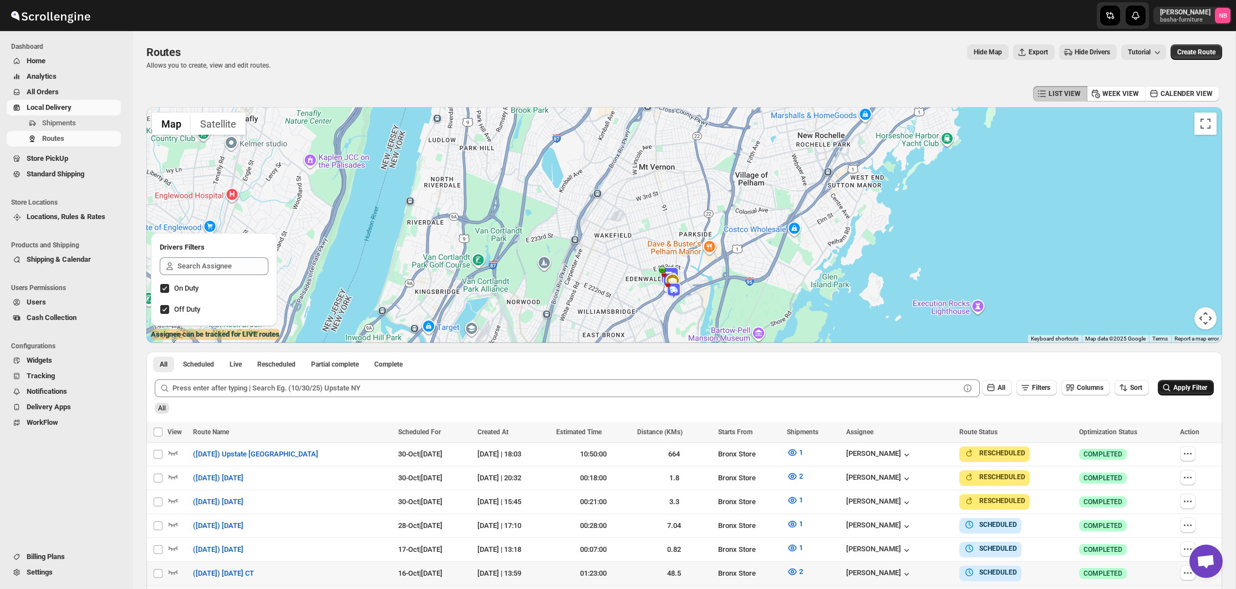
drag, startPoint x: 796, startPoint y: 201, endPoint x: 698, endPoint y: 344, distance: 173.0
click at [692, 349] on div "LIST VIEW WEEK VIEW CALENDER VIEW ← Move left → Move right ↑ Move up ↓ Move dow…" at bounding box center [683, 396] width 1075 height 626
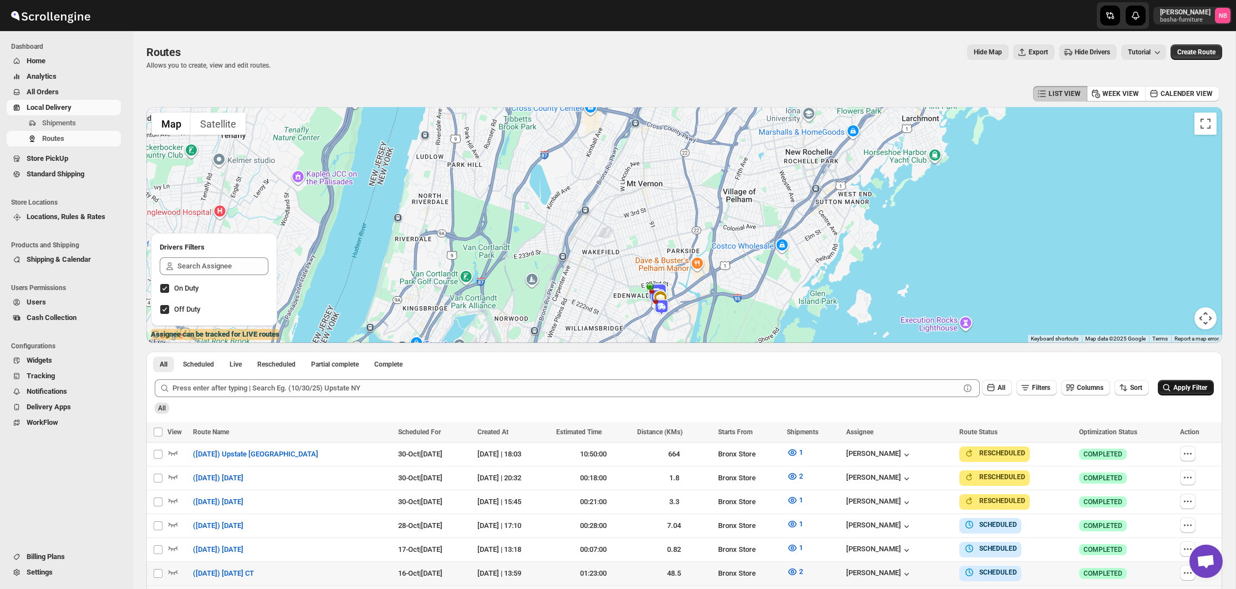
drag, startPoint x: 782, startPoint y: 234, endPoint x: 788, endPoint y: 218, distance: 17.7
click at [788, 218] on div at bounding box center [683, 225] width 1075 height 236
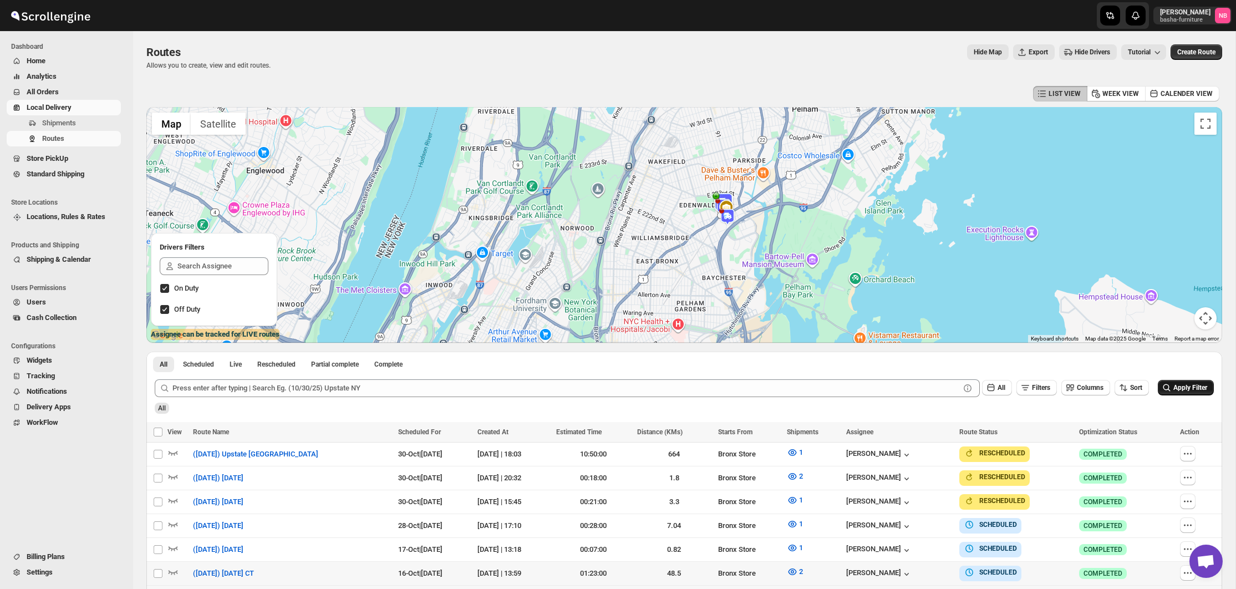
drag, startPoint x: 742, startPoint y: 304, endPoint x: 789, endPoint y: 256, distance: 68.2
click at [792, 247] on div at bounding box center [683, 225] width 1075 height 236
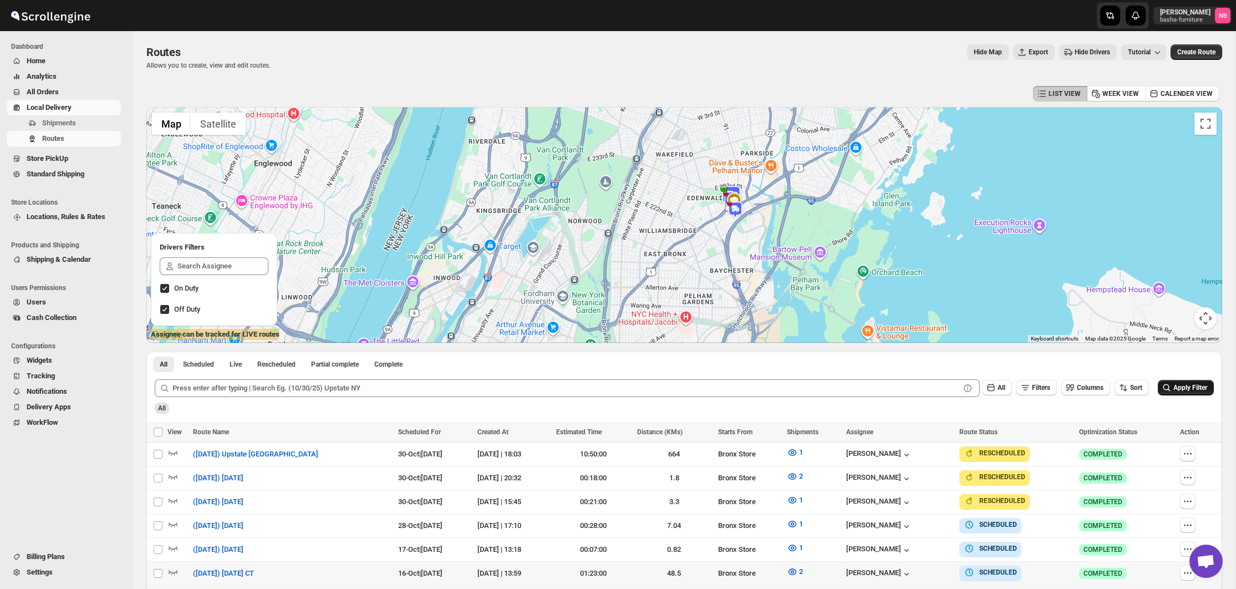
scroll to position [74, 0]
